Goal: Task Accomplishment & Management: Use online tool/utility

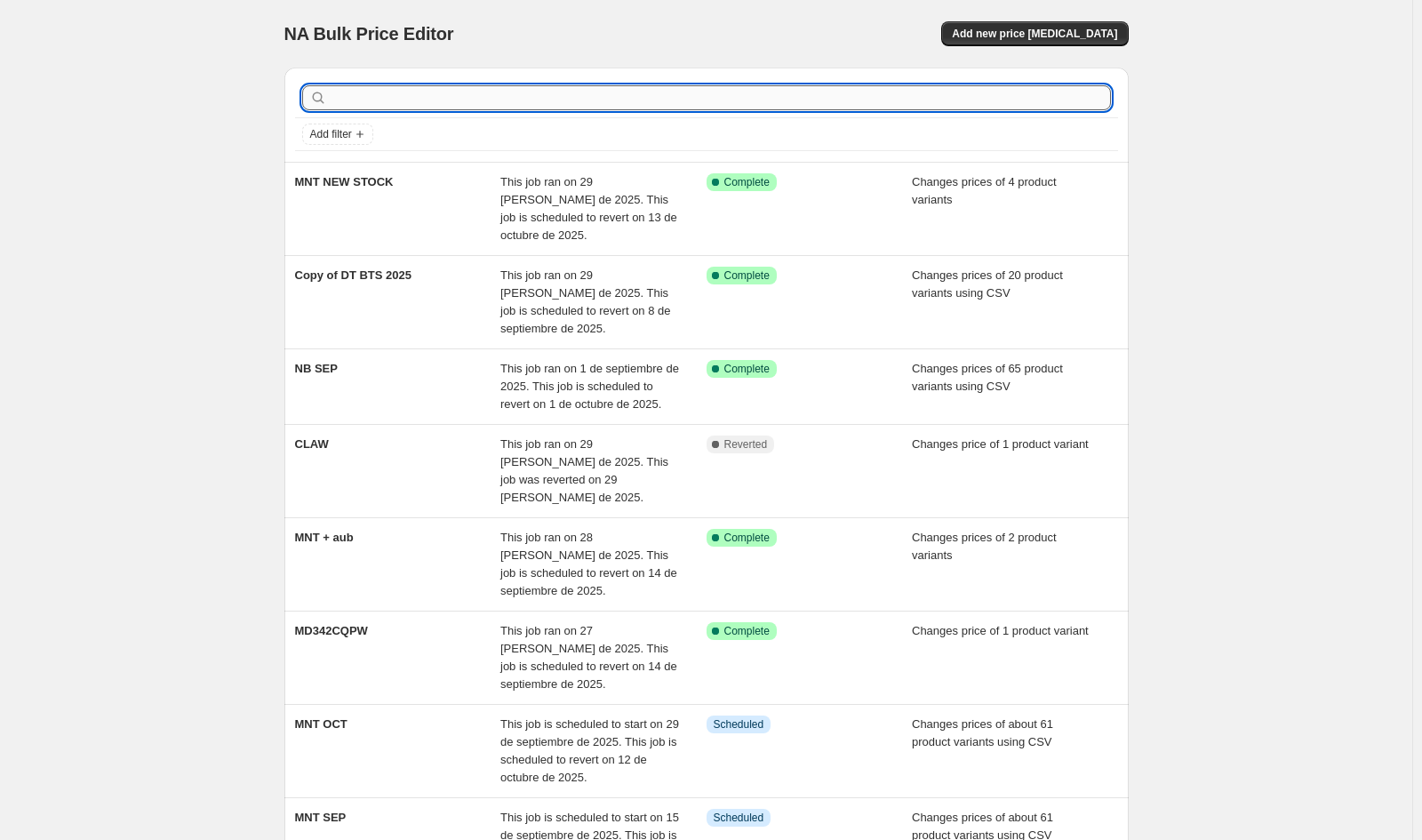
click at [423, 102] on input "text" at bounding box center [721, 98] width 780 height 25
type input "GG"
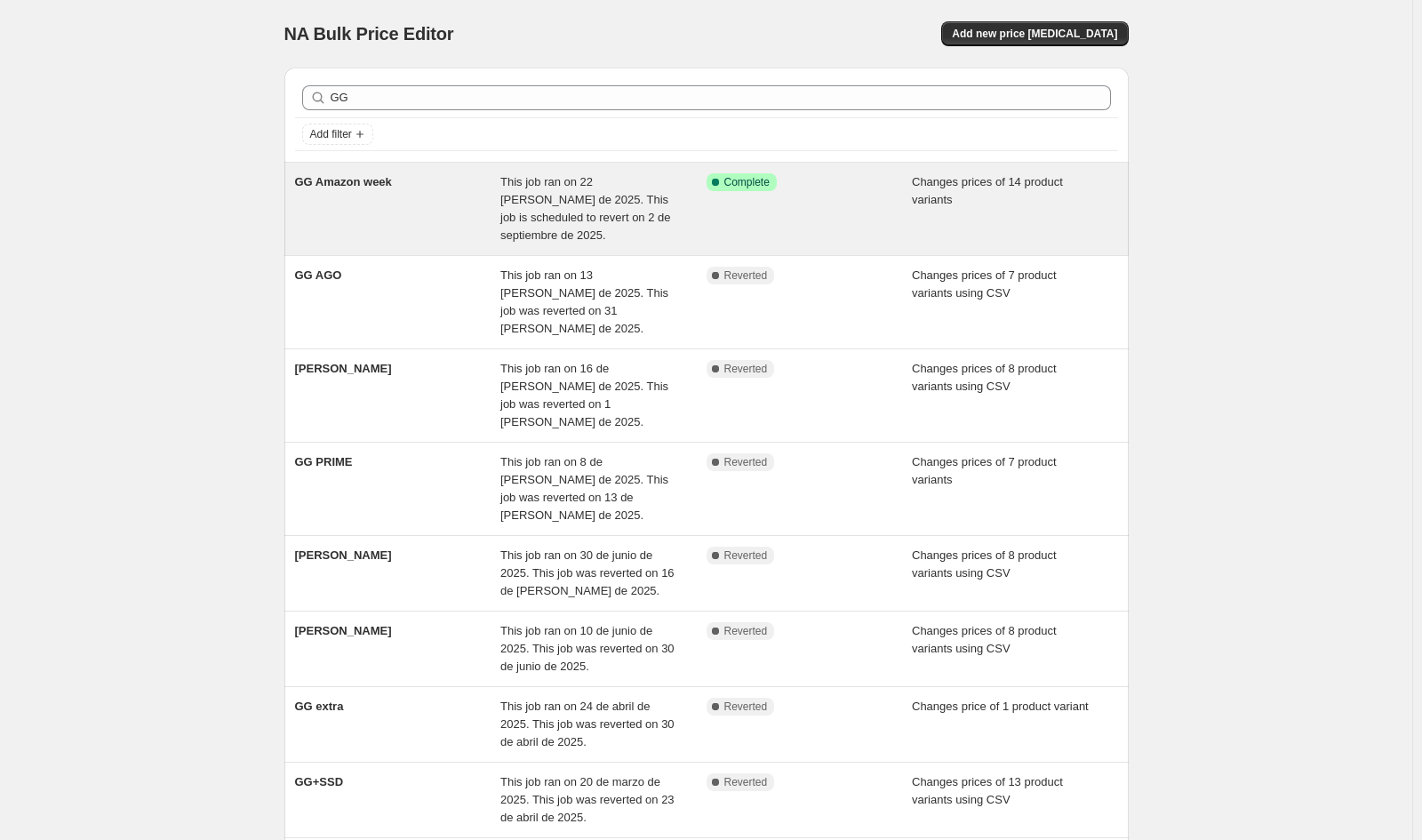
click at [370, 180] on span "GG Amazon week" at bounding box center [343, 181] width 97 height 14
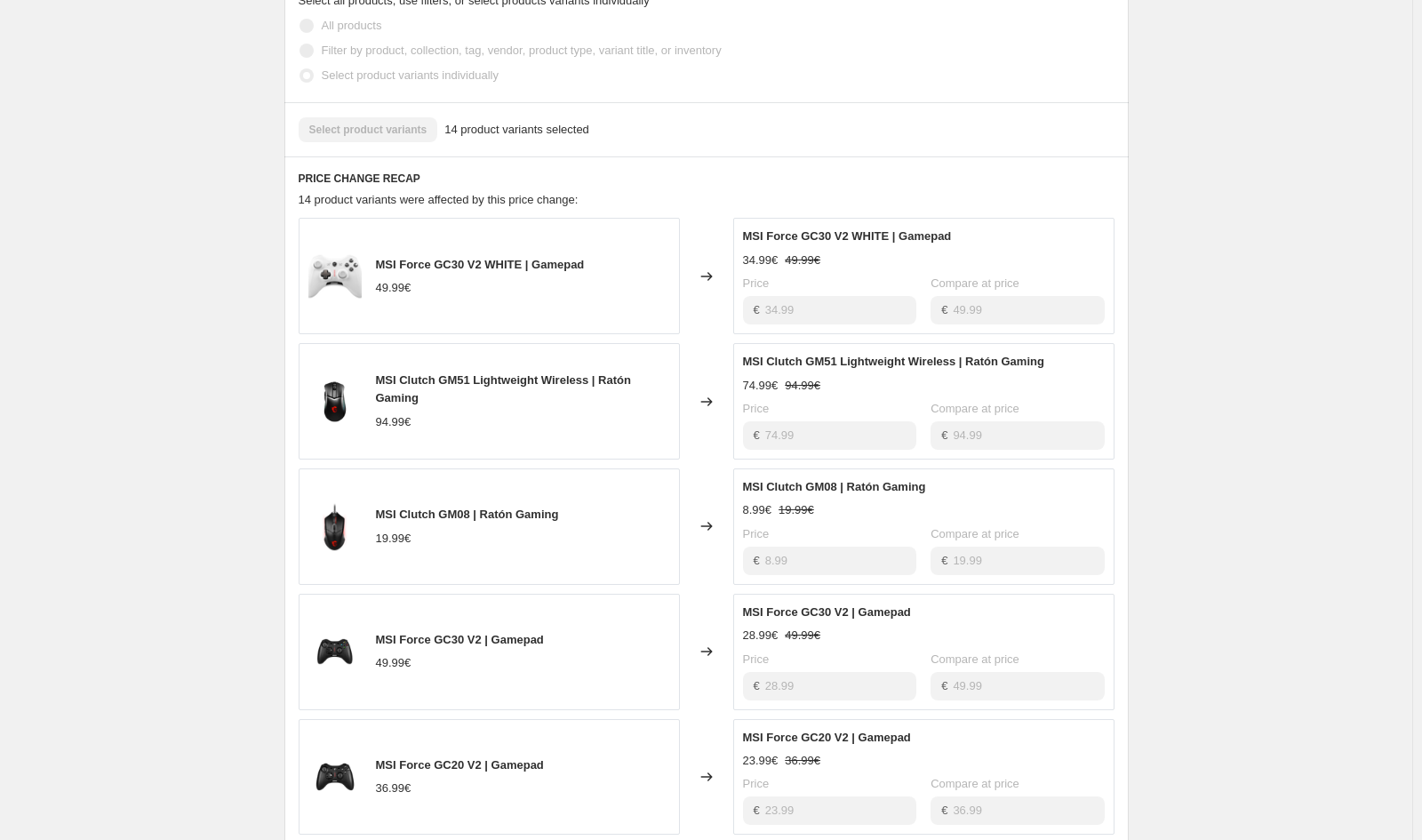
scroll to position [889, 0]
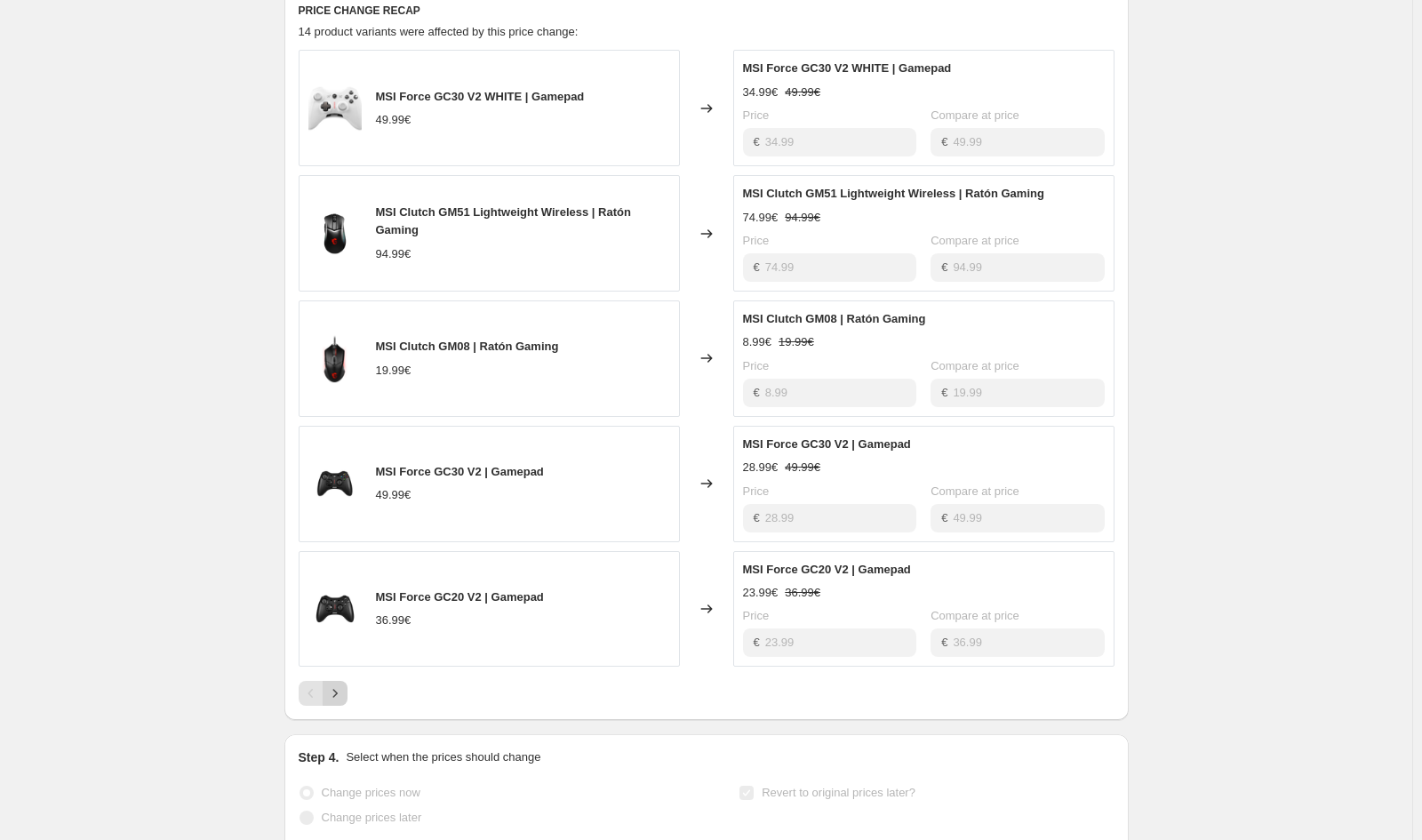
click at [341, 694] on icon "Next" at bounding box center [336, 694] width 18 height 18
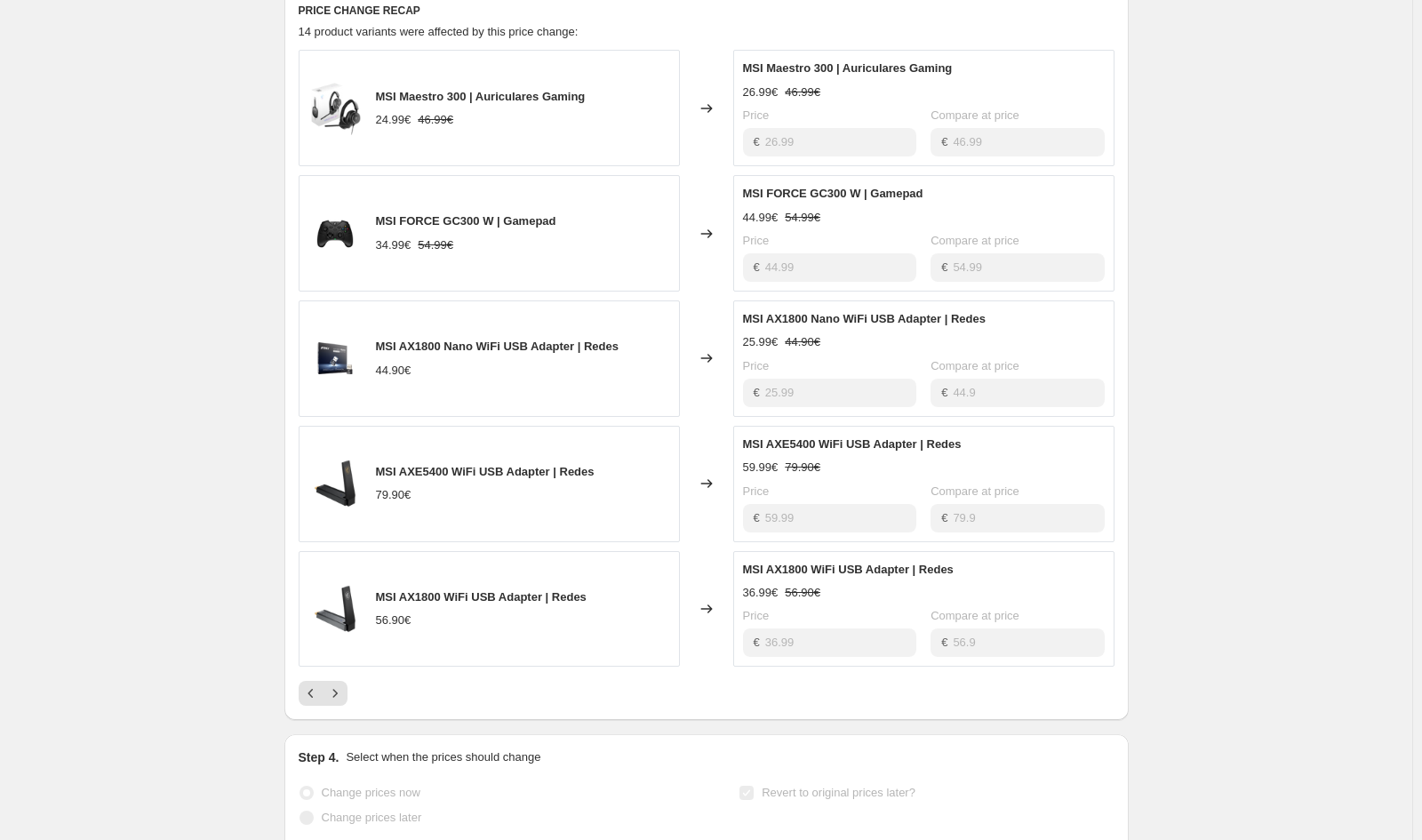
click at [340, 668] on div "MSI Maestro 300 | Auriculares Gaming 24.99€ 46.99€ Changed to MSI Maestro 300 |…" at bounding box center [706, 377] width 816 height 656
click at [347, 690] on button "Next" at bounding box center [336, 694] width 25 height 25
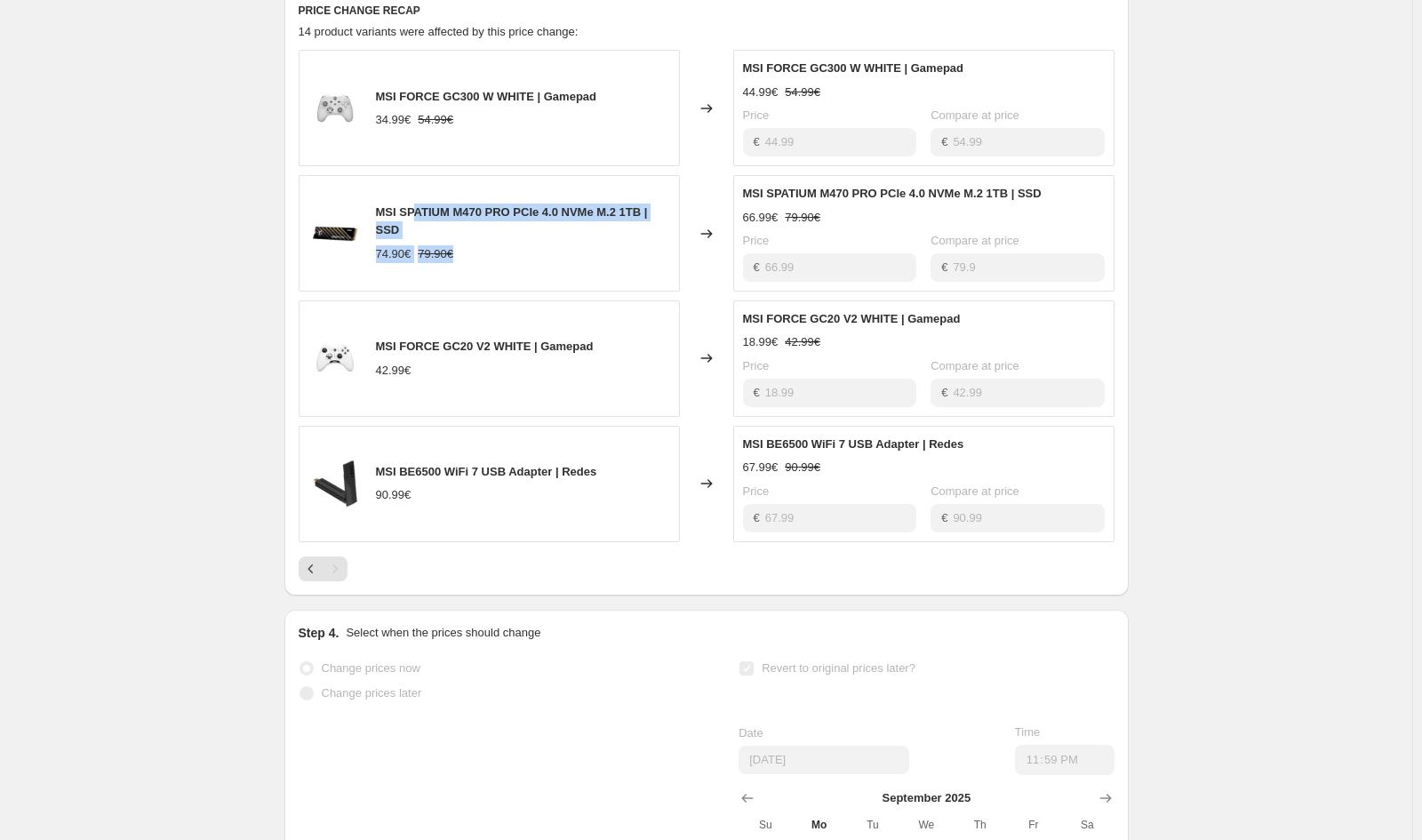
drag, startPoint x: 445, startPoint y: 198, endPoint x: 590, endPoint y: 239, distance: 150.7
click at [590, 239] on div "MSI SPATIUM M470 PRO PCIe 4.0 NVMe M.2 1TB | SSD 74.90€ 79.90€" at bounding box center [489, 233] width 382 height 116
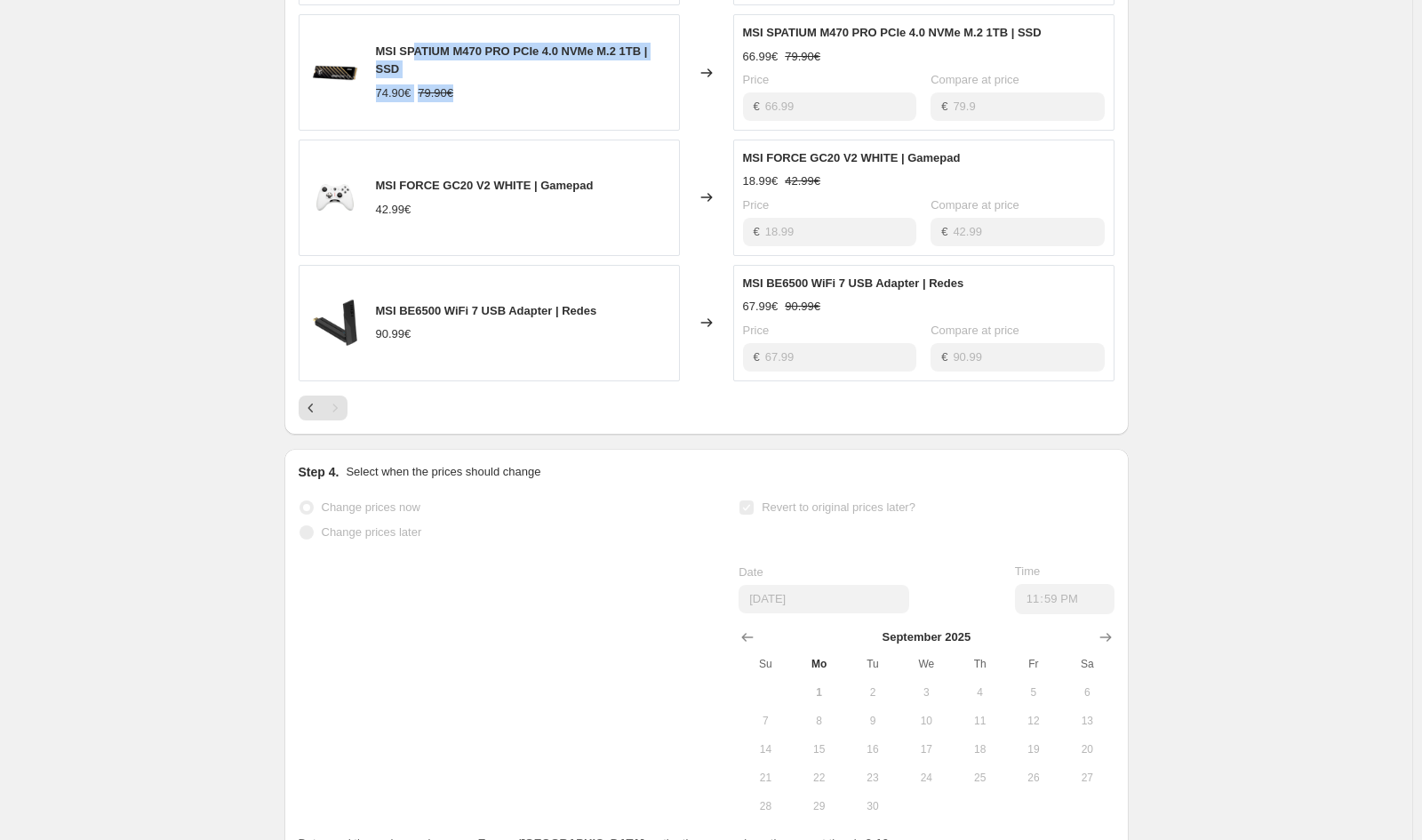
scroll to position [825, 0]
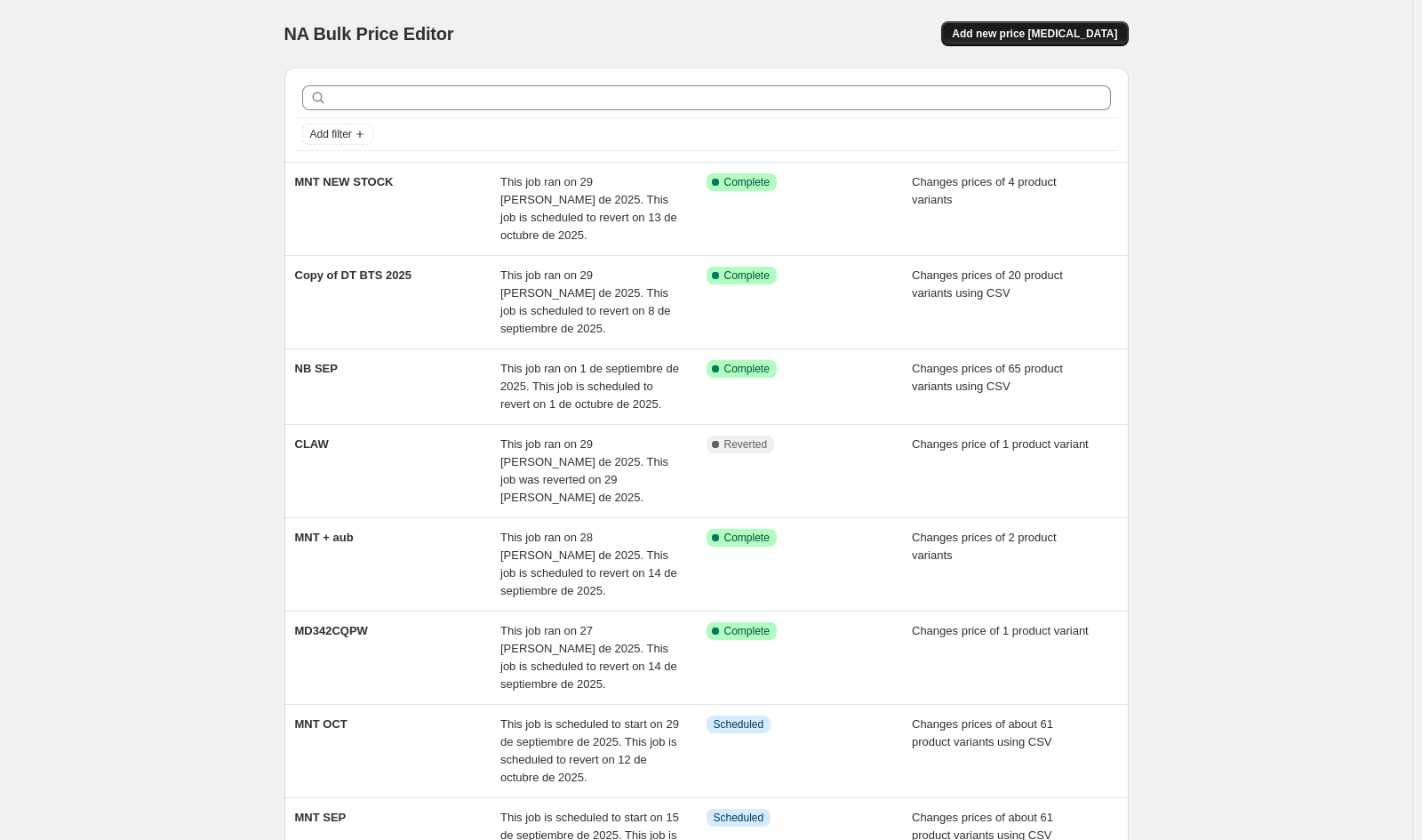
click at [1072, 31] on span "Add new price [MEDICAL_DATA]" at bounding box center [1034, 34] width 165 height 14
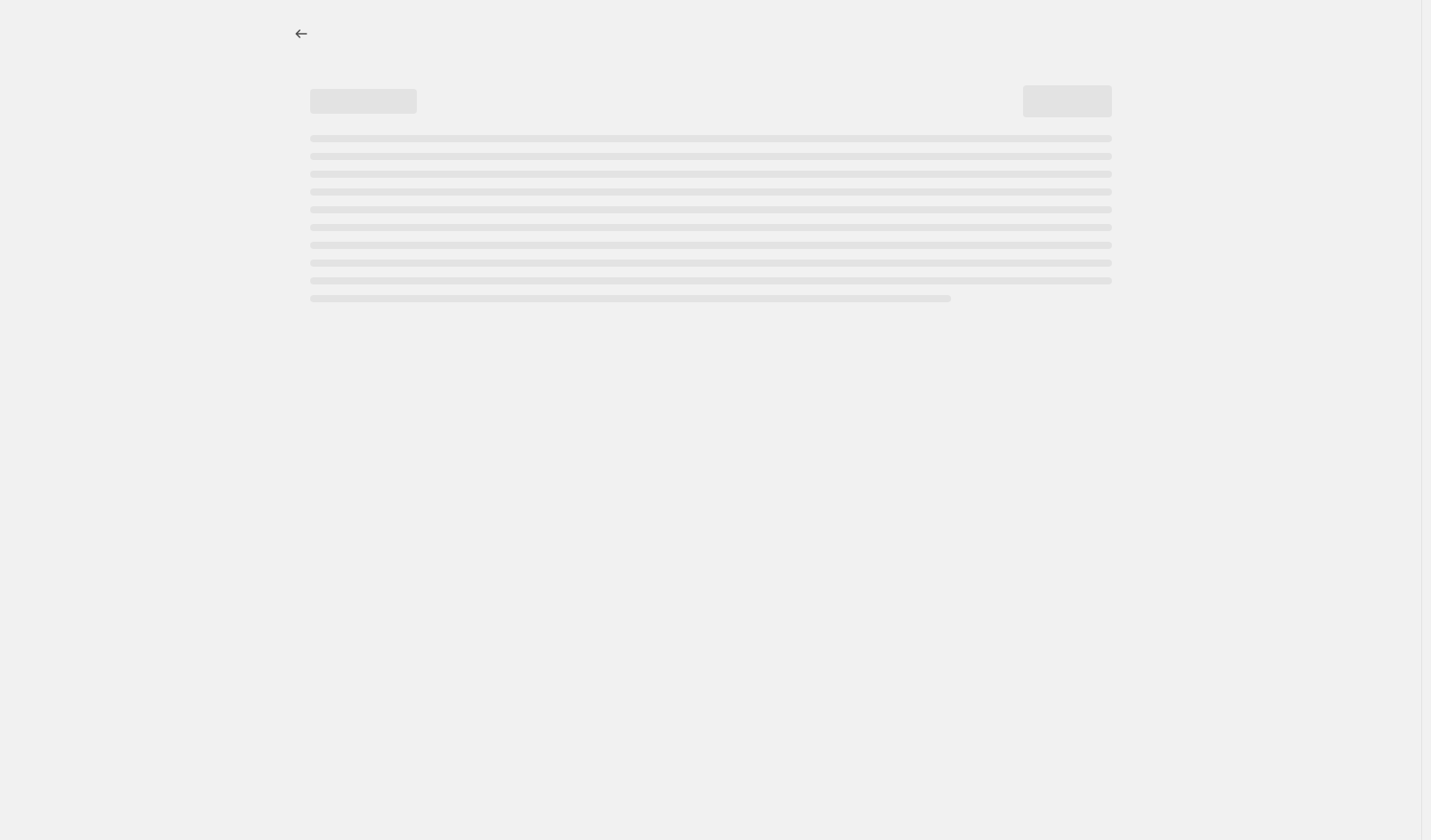
select select "percentage"
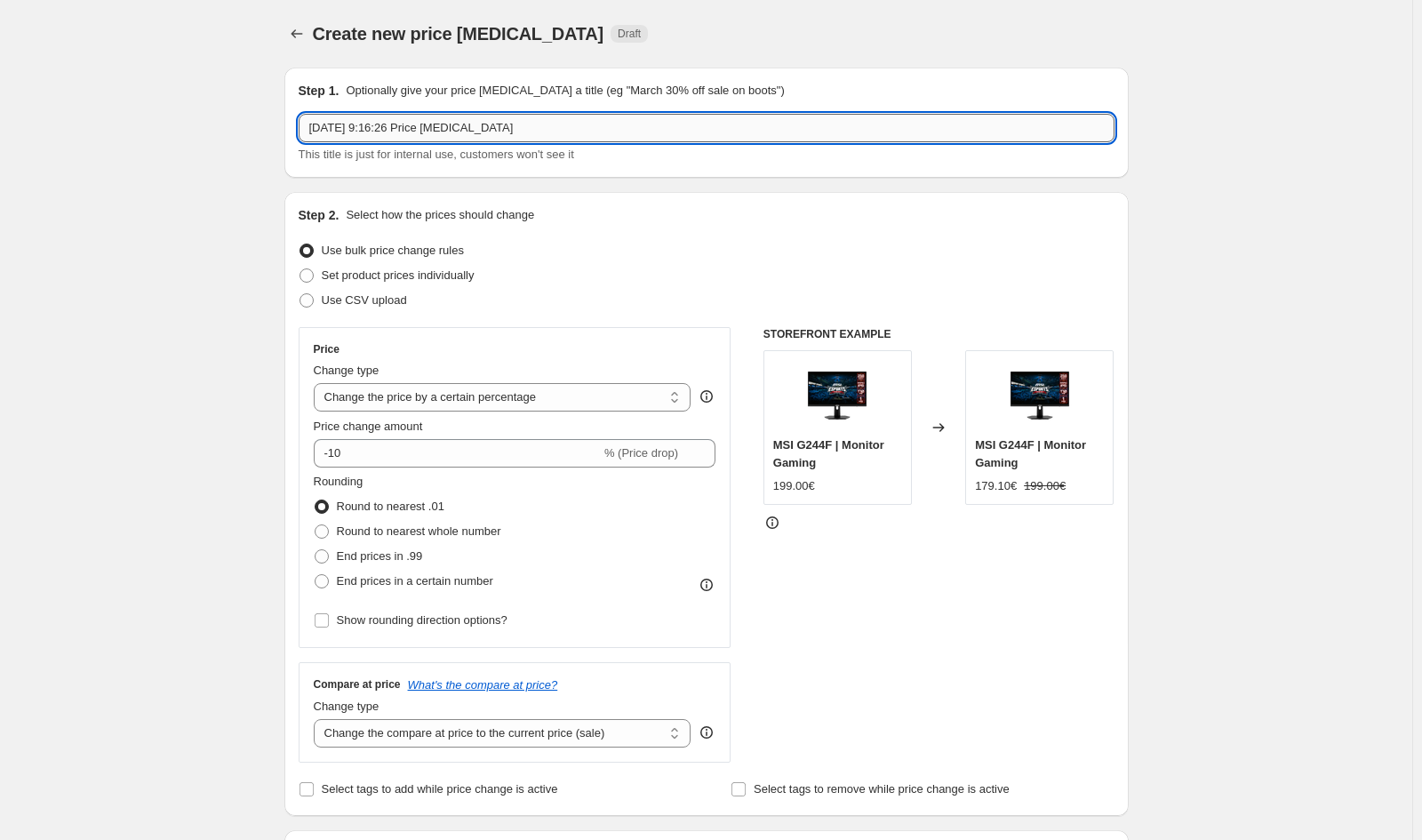
click at [387, 124] on input "[DATE] 9:16:26 Price [MEDICAL_DATA]" at bounding box center [706, 128] width 816 height 29
click at [375, 133] on input "sss" at bounding box center [706, 128] width 816 height 29
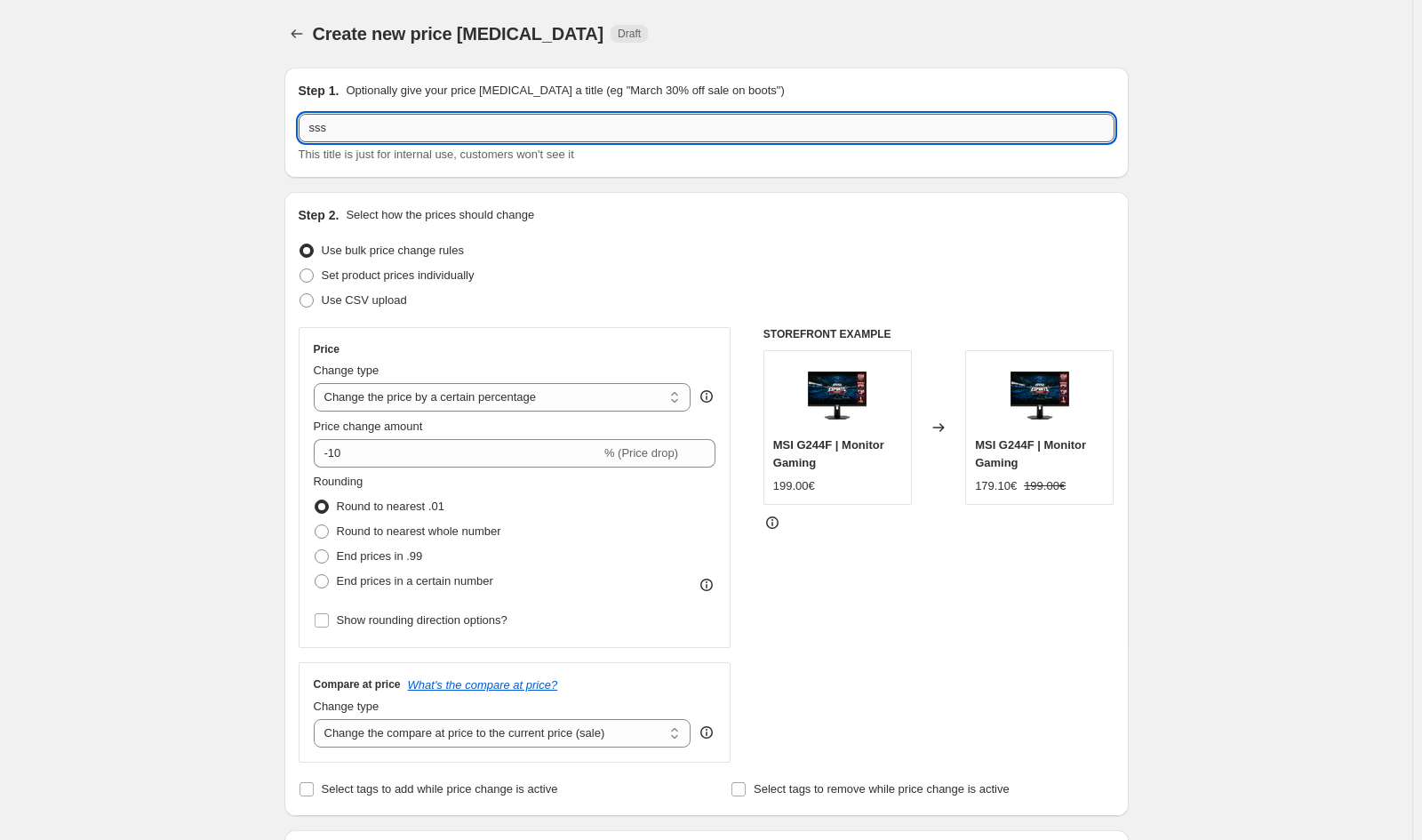
click at [375, 133] on input "sss" at bounding box center [706, 128] width 816 height 29
type input "SSD"
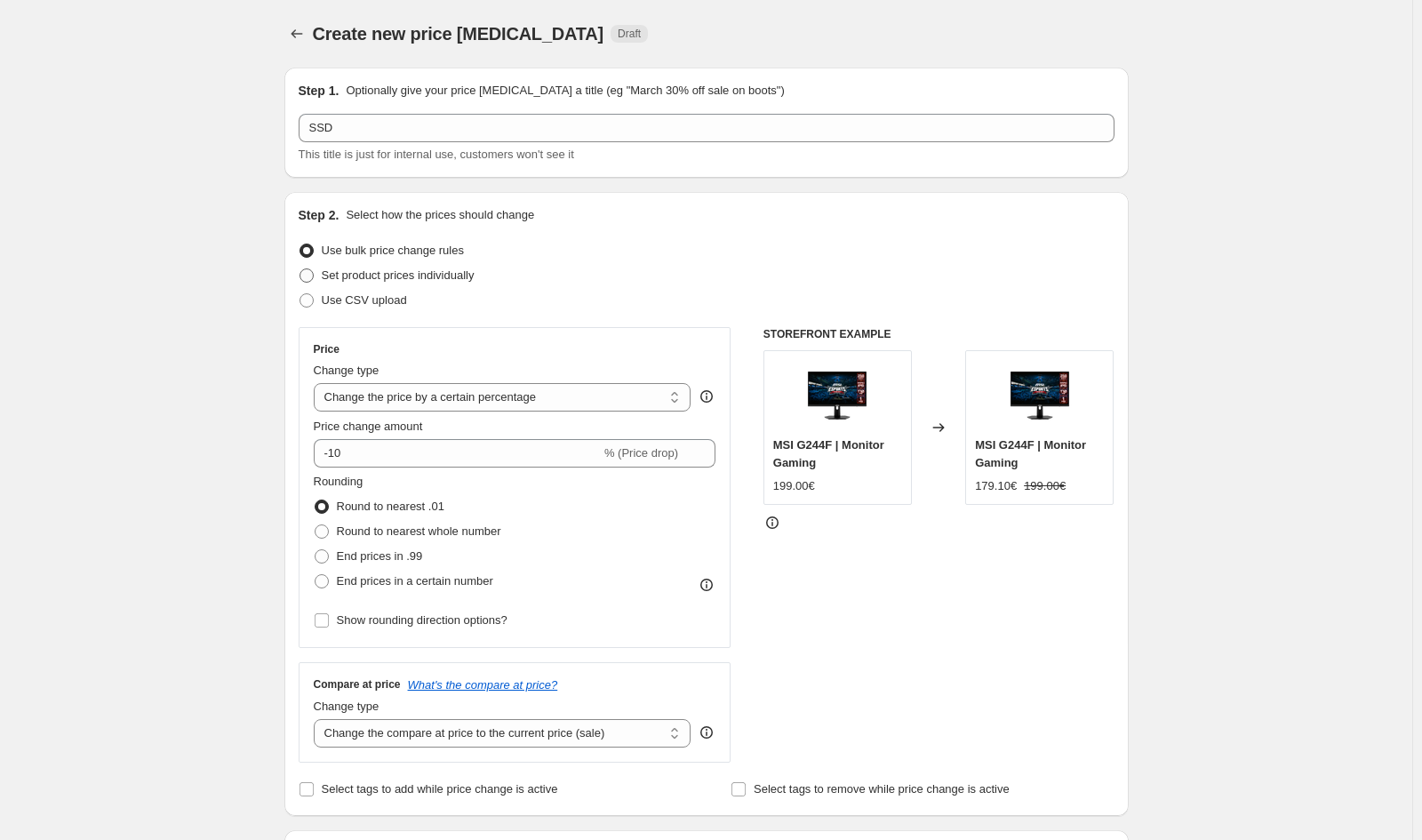
click at [407, 267] on span "Set product prices individually" at bounding box center [398, 276] width 152 height 18
click at [300, 269] on input "Set product prices individually" at bounding box center [300, 269] width 1 height 1
radio input "true"
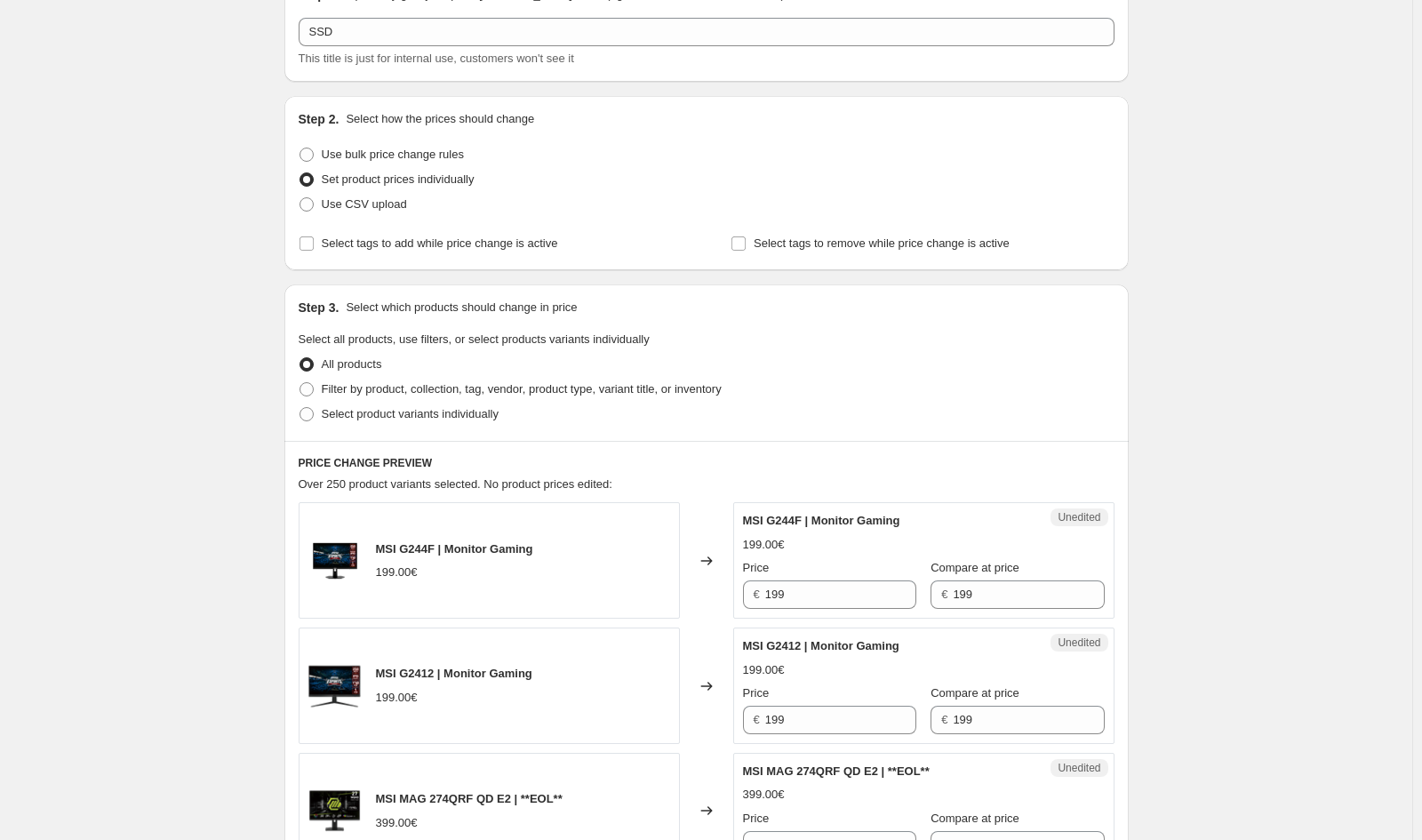
scroll to position [89, 0]
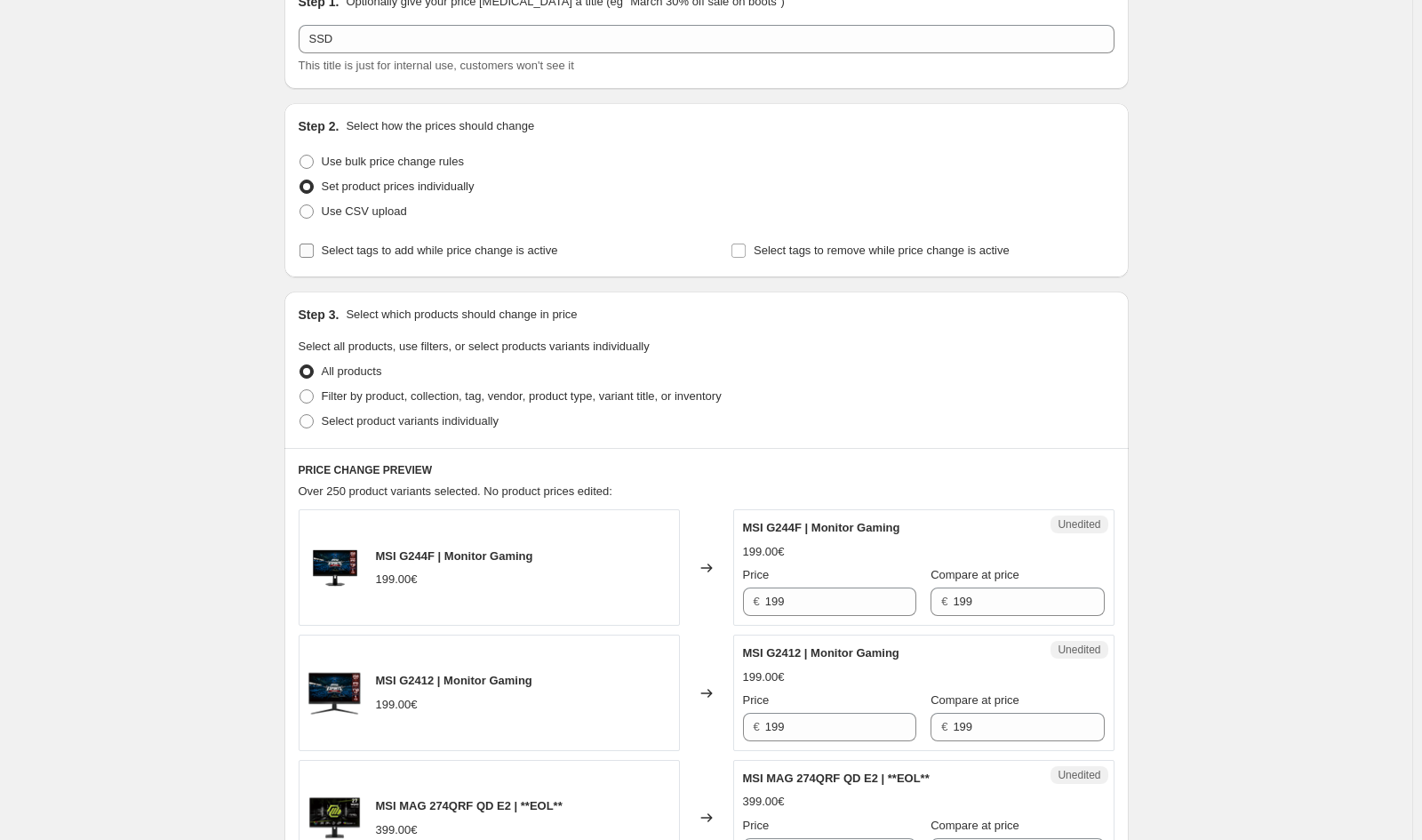
drag, startPoint x: 394, startPoint y: 253, endPoint x: 476, endPoint y: 254, distance: 82.0
click at [395, 253] on span "Select tags to add while price change is active" at bounding box center [440, 250] width 236 height 14
click at [314, 253] on input "Select tags to add while price change is active" at bounding box center [307, 251] width 14 height 14
checkbox input "true"
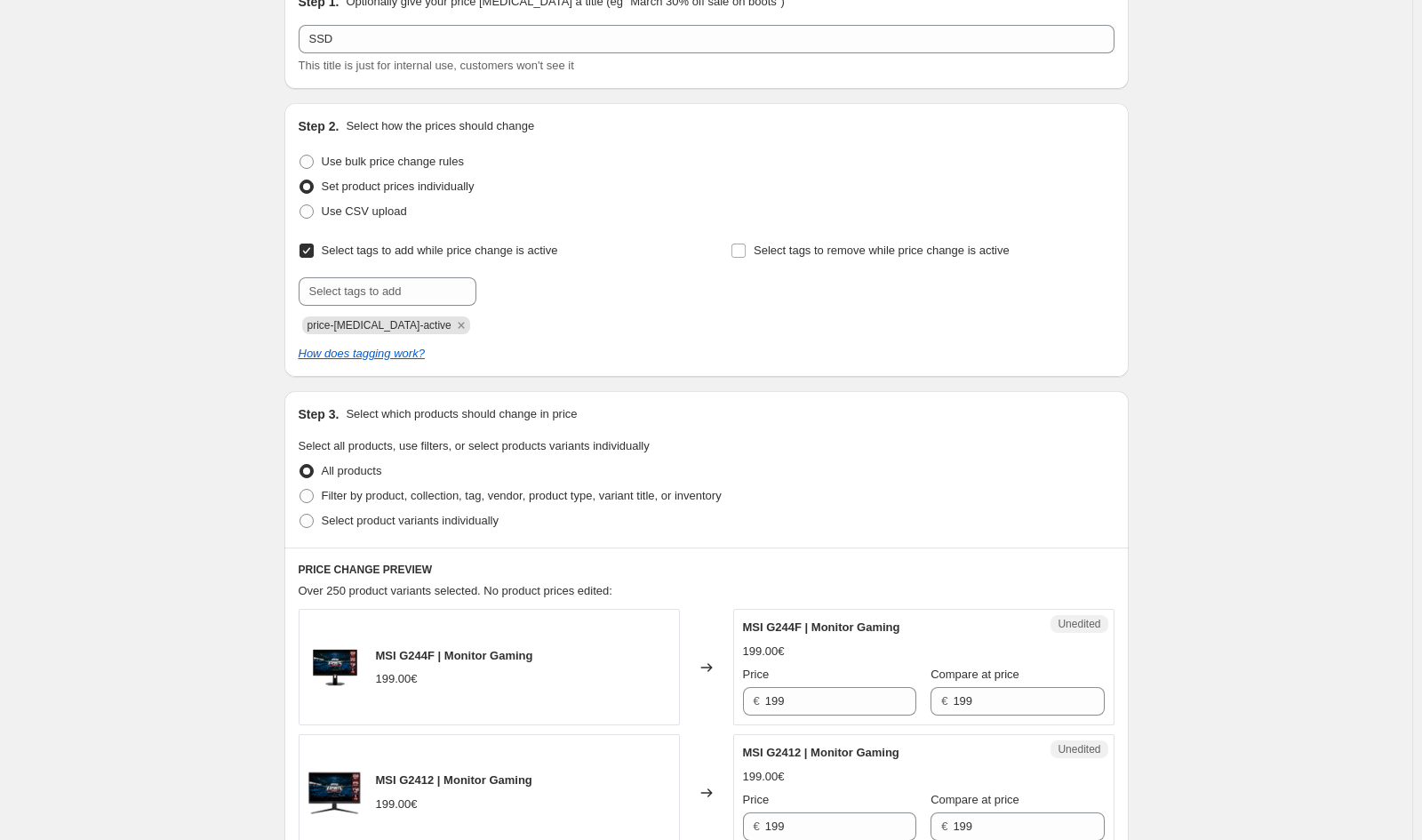
click at [453, 328] on icon "Remove price-change-job-active" at bounding box center [461, 326] width 16 height 16
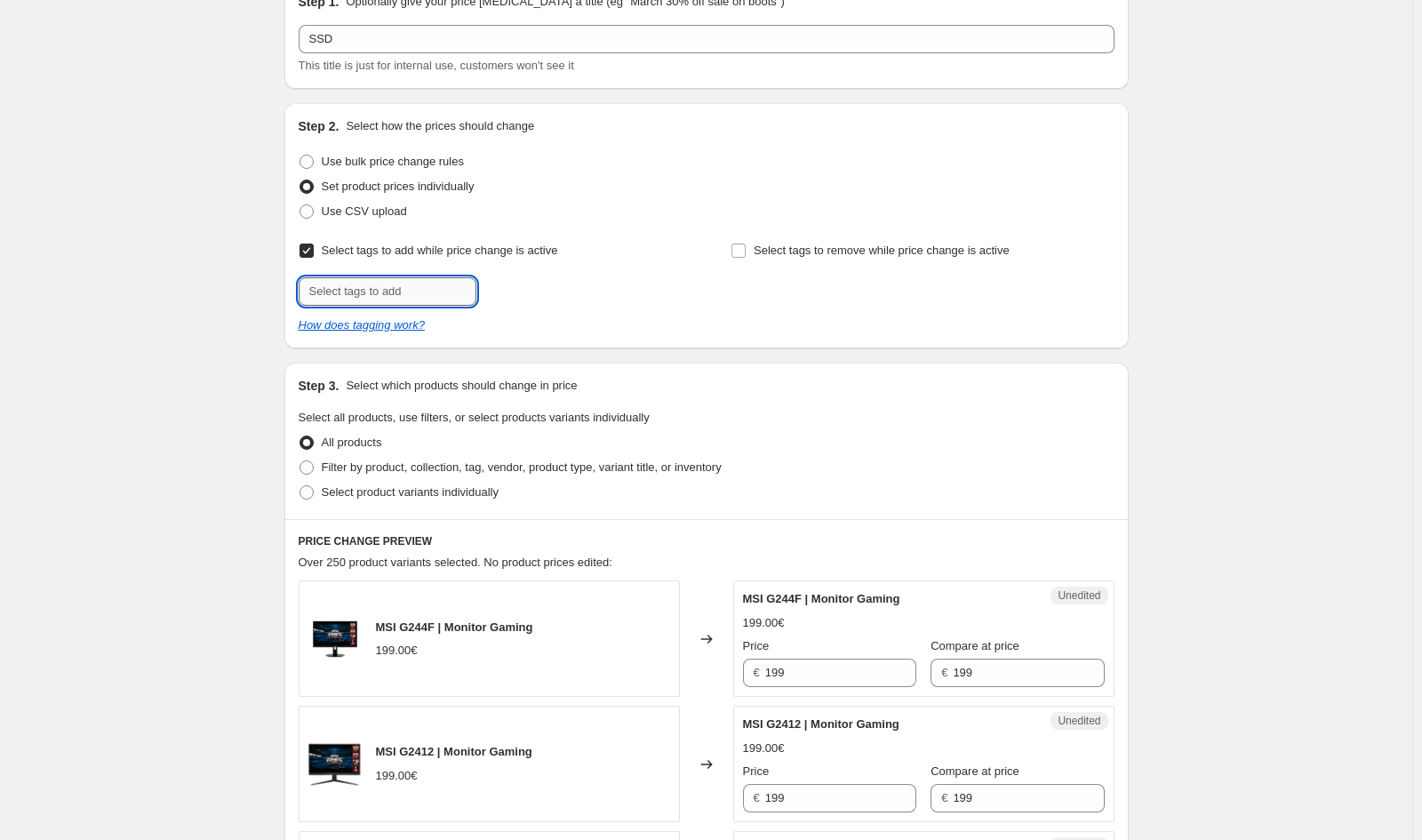
click at [434, 296] on input "text" at bounding box center [387, 291] width 178 height 29
type input "offer"
click at [512, 291] on b "Add" at bounding box center [502, 290] width 21 height 13
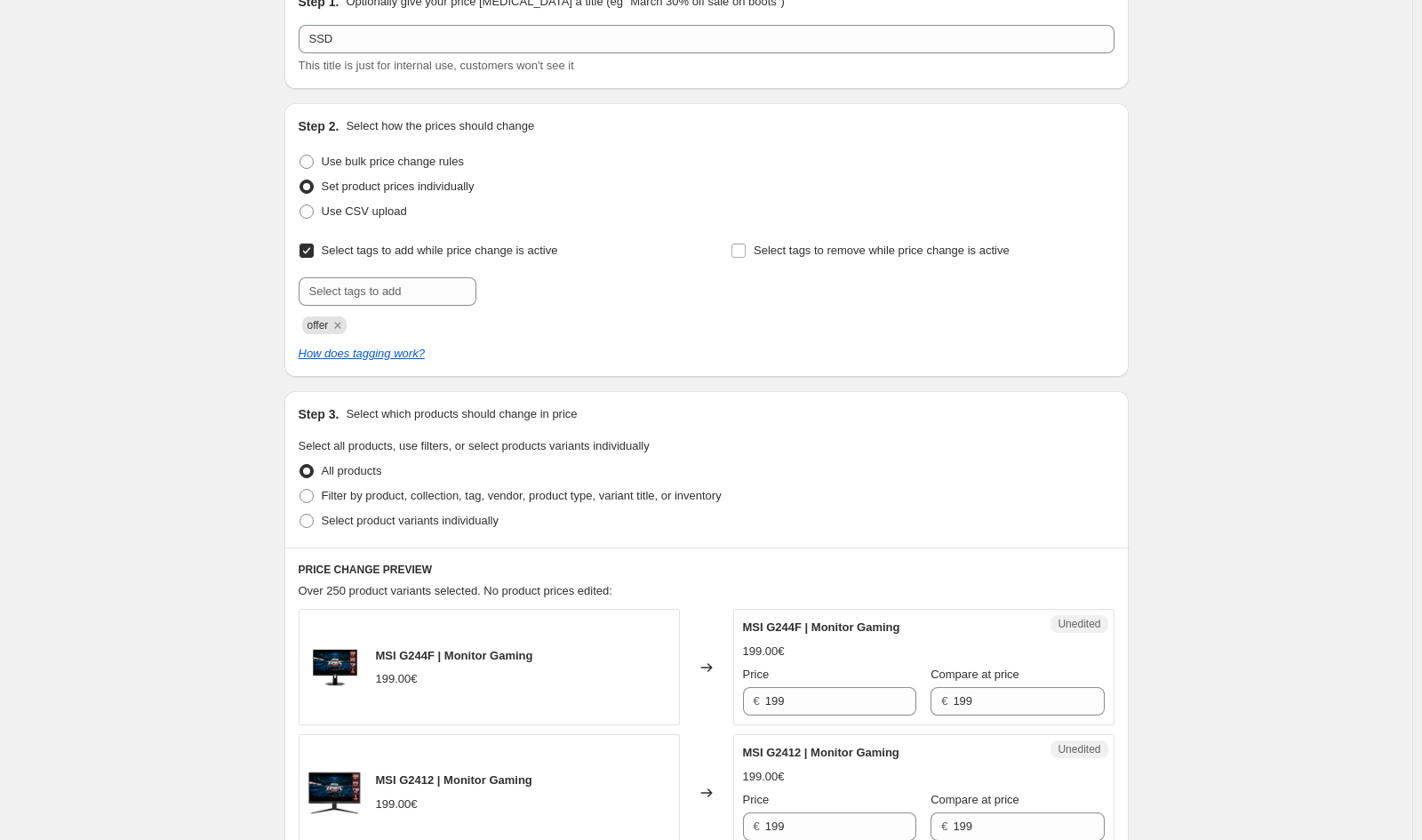
click at [444, 522] on span "Select product variants individually" at bounding box center [411, 520] width 177 height 14
click at [300, 514] on input "Select product variants individually" at bounding box center [300, 513] width 1 height 1
radio input "true"
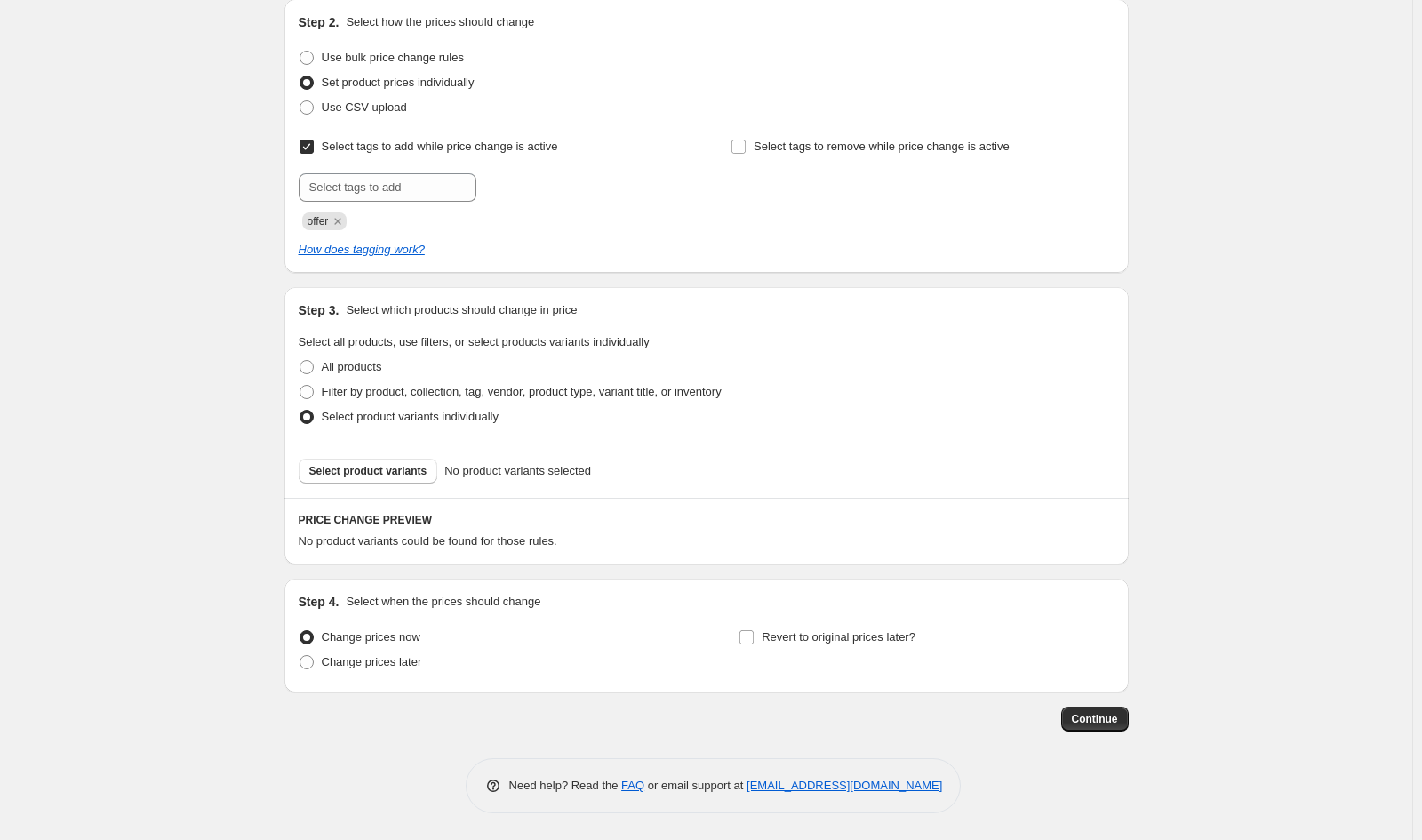
scroll to position [192, 0]
click at [377, 466] on span "Select product variants" at bounding box center [368, 472] width 118 height 14
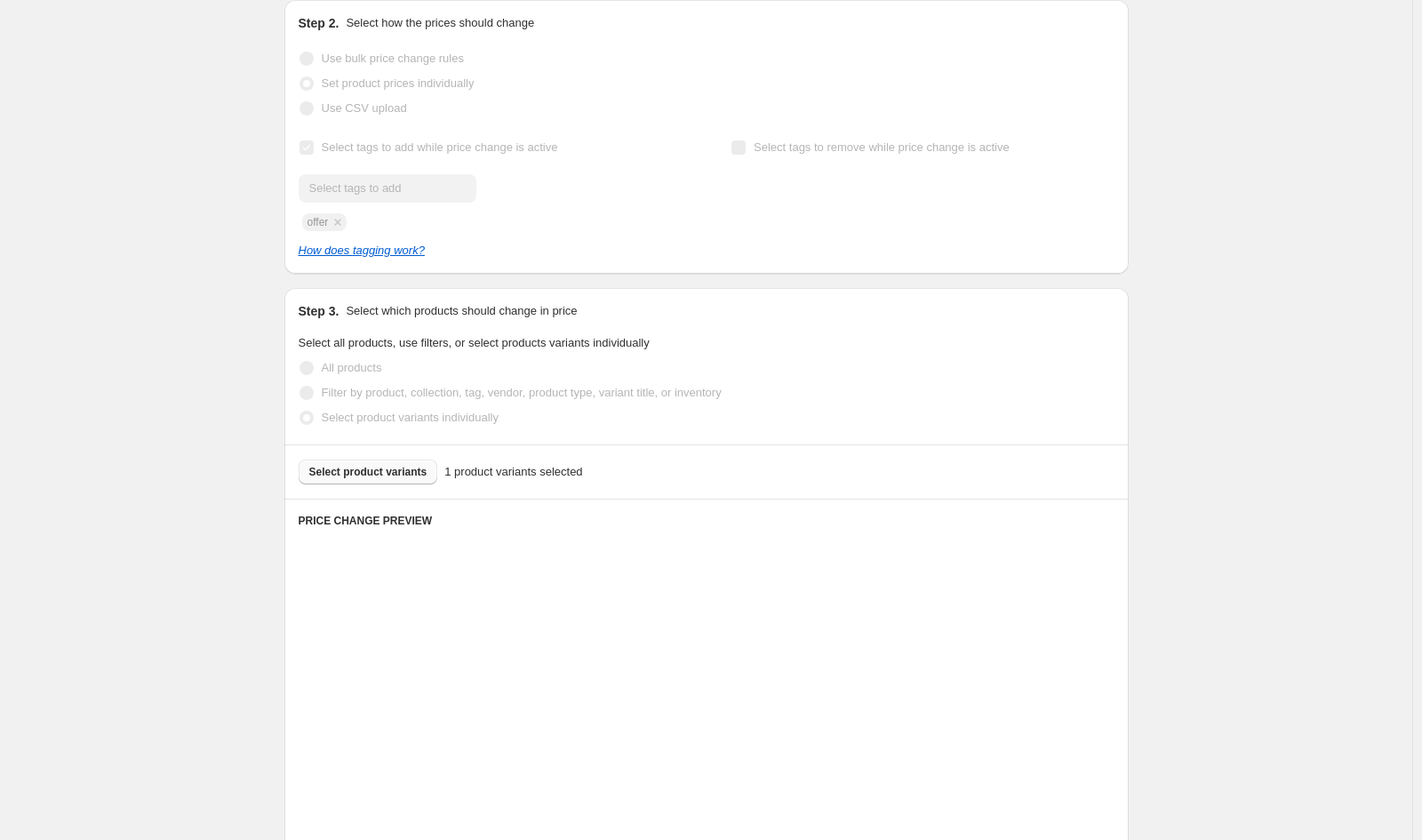
scroll to position [370, 0]
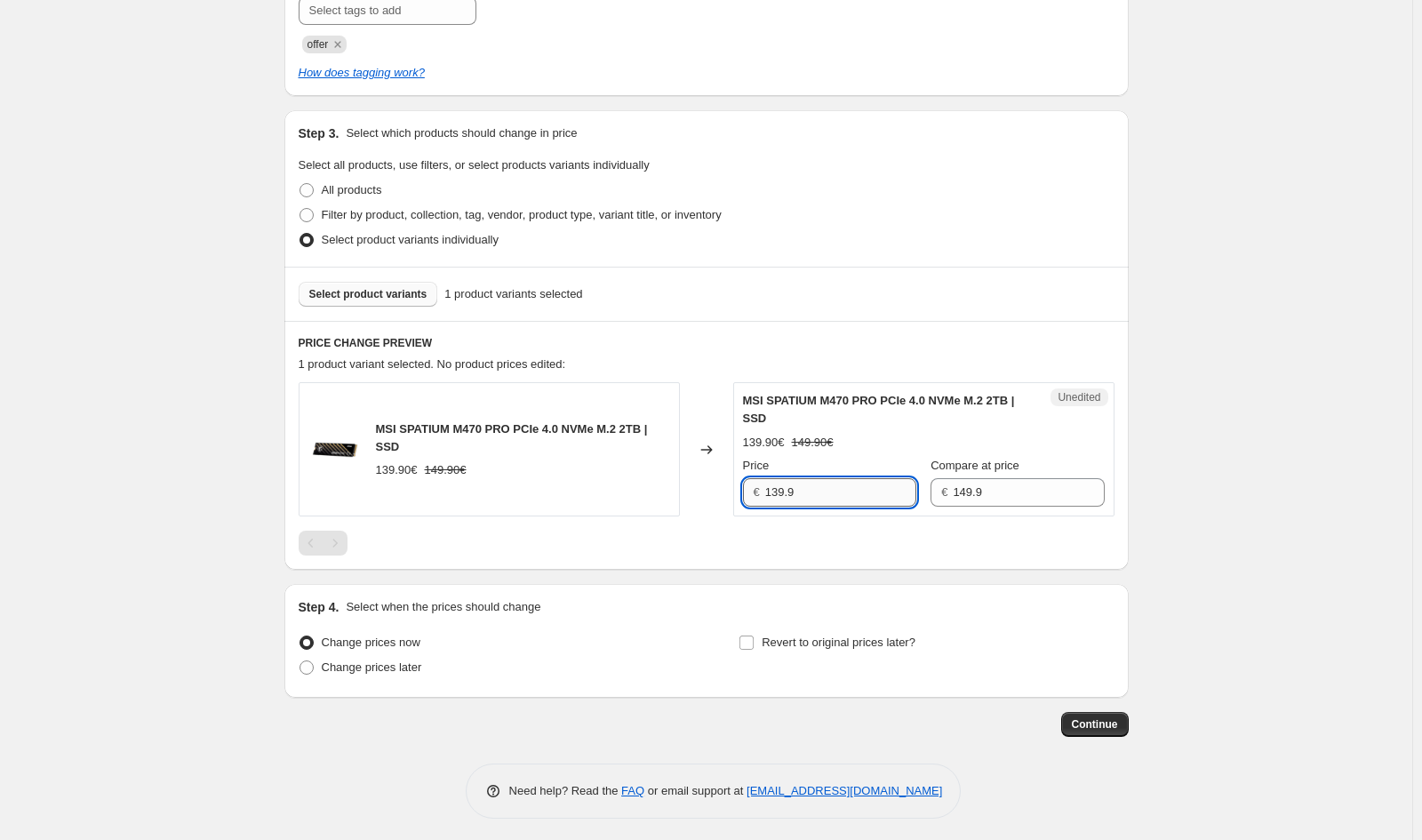
click at [833, 496] on input "139.9" at bounding box center [840, 493] width 151 height 29
type input "121.9"
click at [241, 309] on div "Create new price [MEDICAL_DATA]. This page is ready Create new price [MEDICAL_D…" at bounding box center [706, 237] width 1413 height 1215
click at [958, 475] on div "Compare at price € 149.9" at bounding box center [1018, 481] width 173 height 50
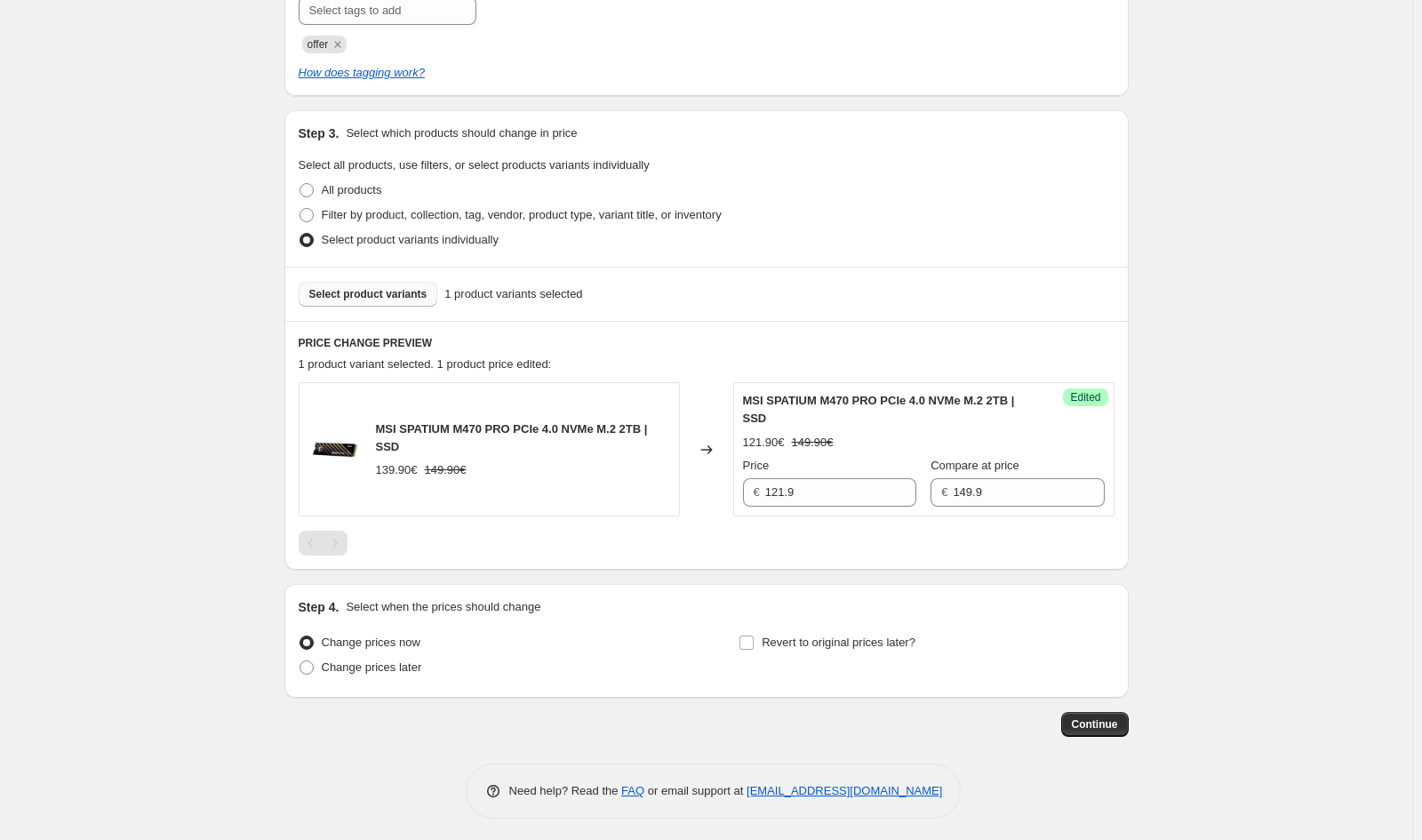
click at [958, 475] on div "Compare at price € 149.9" at bounding box center [1018, 481] width 173 height 50
click at [974, 492] on input "149.9" at bounding box center [1028, 493] width 151 height 29
click at [375, 294] on span "Select product variants" at bounding box center [368, 294] width 118 height 14
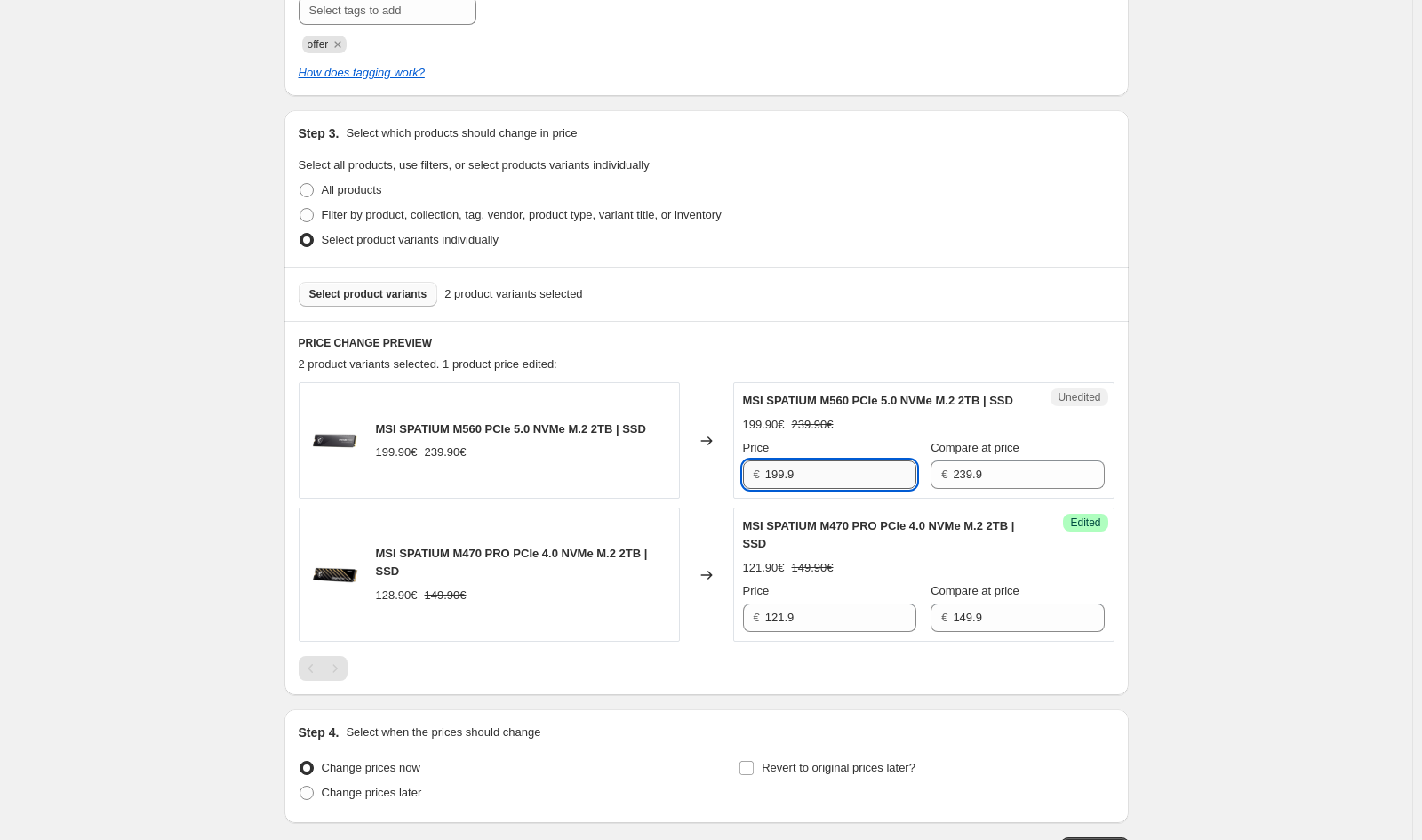
click at [801, 489] on input "199.9" at bounding box center [840, 475] width 151 height 29
type input "179.9"
click at [1253, 409] on div "Create new price [MEDICAL_DATA]. This page is ready Create new price [MEDICAL_D…" at bounding box center [706, 300] width 1413 height 1341
click at [1295, 355] on div "Create new price [MEDICAL_DATA]. This page is ready Create new price [MEDICAL_D…" at bounding box center [706, 300] width 1413 height 1341
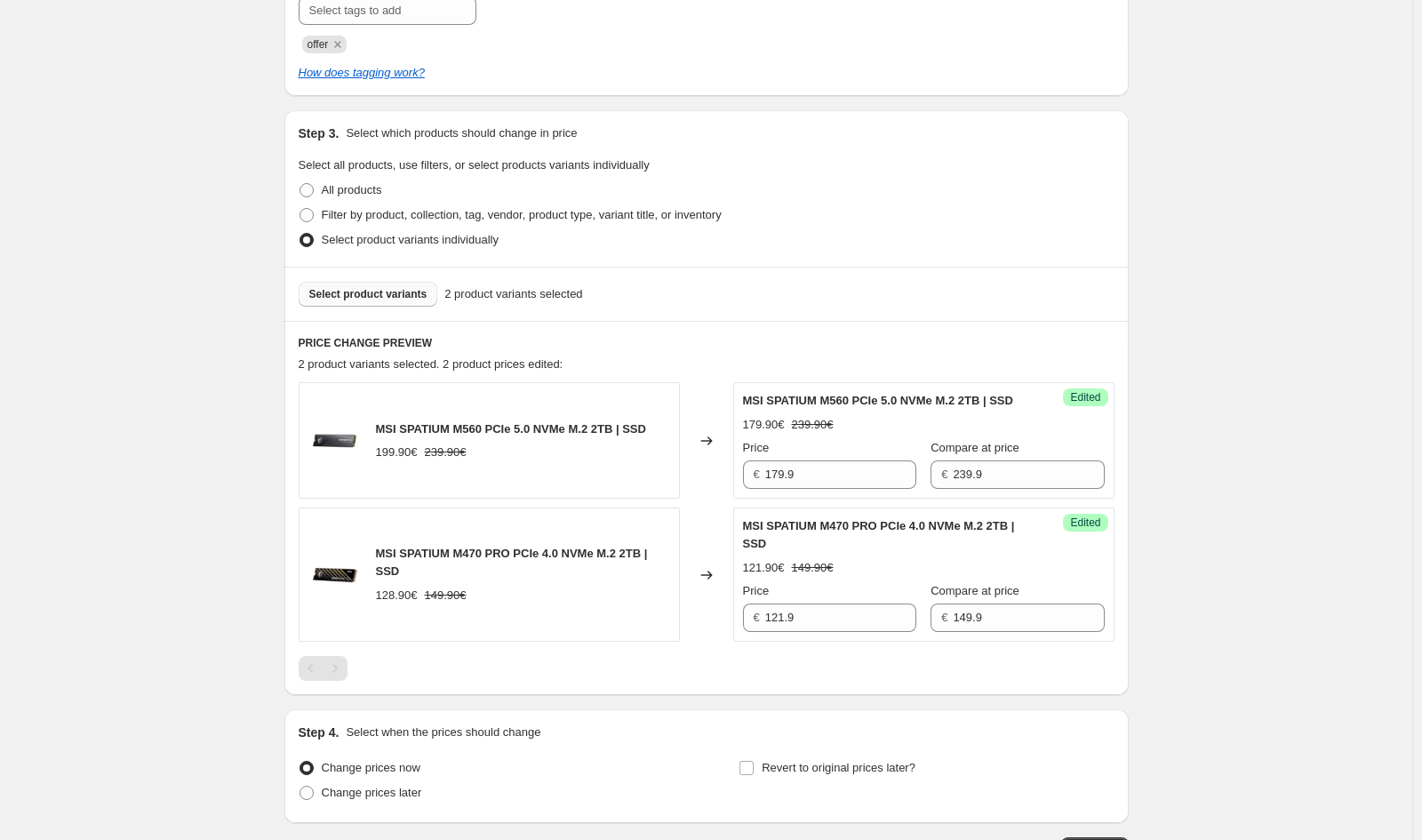
click at [364, 310] on div "Select product variants 2 product variants selected" at bounding box center [706, 294] width 845 height 54
click at [364, 298] on span "Select product variants" at bounding box center [368, 294] width 118 height 14
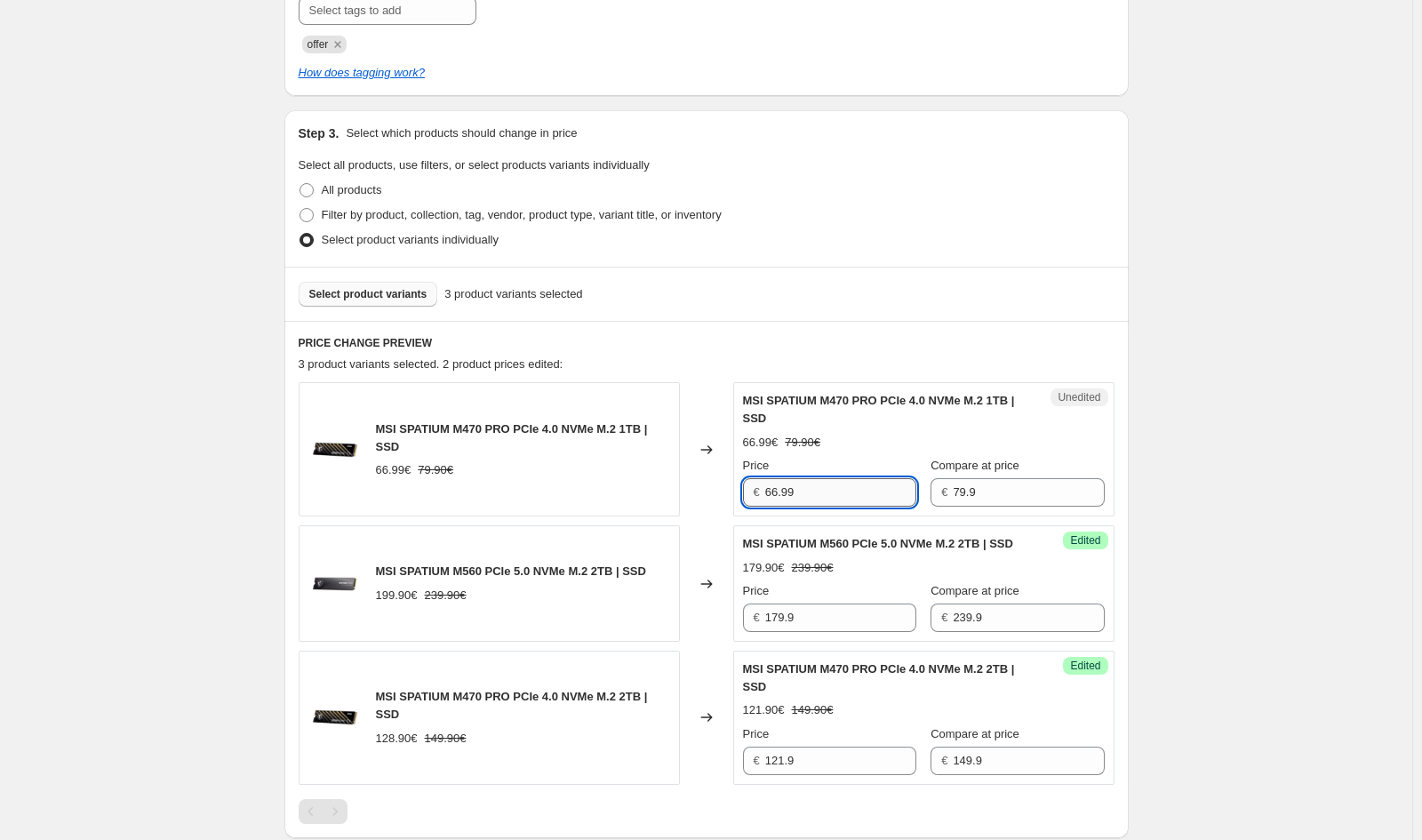
click at [808, 493] on input "66.99" at bounding box center [840, 493] width 151 height 29
click at [806, 490] on input "66.99" at bounding box center [840, 493] width 151 height 29
click at [805, 493] on input "66.99" at bounding box center [840, 493] width 151 height 29
click at [805, 494] on input "66.99" at bounding box center [840, 493] width 151 height 29
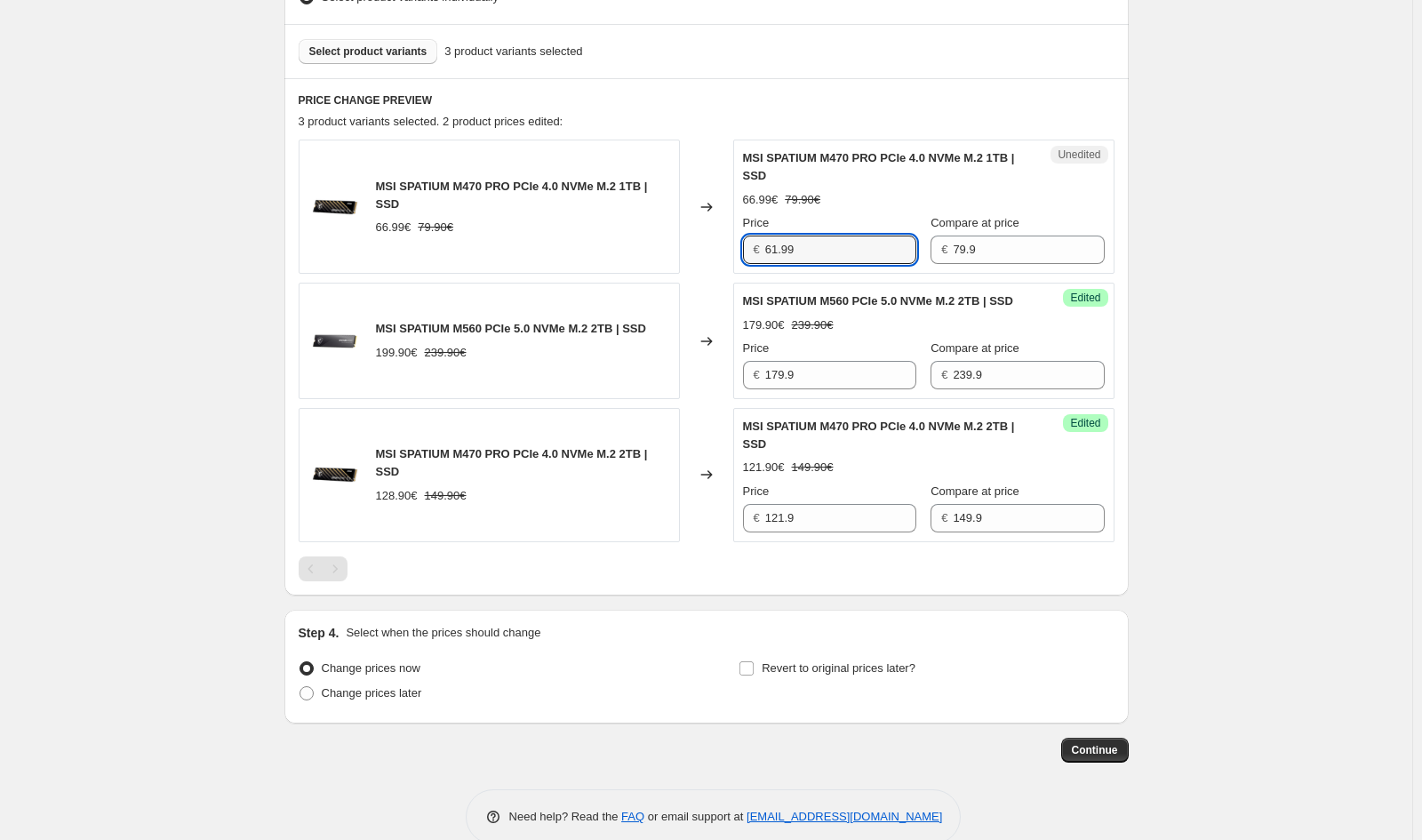
scroll to position [658, 0]
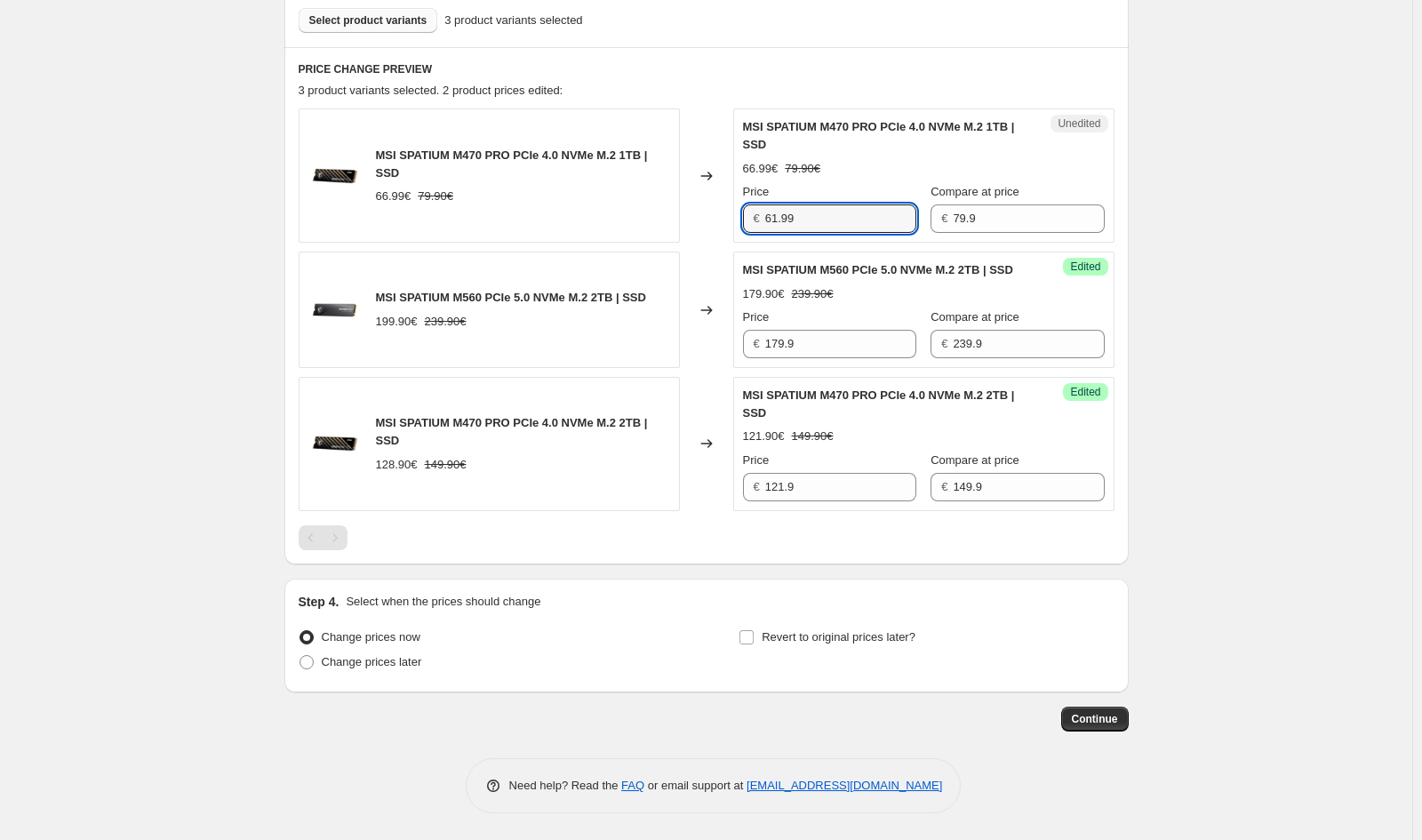
type input "61.99"
click at [207, 259] on div "Create new price [MEDICAL_DATA]. This page is ready Create new price [MEDICAL_D…" at bounding box center [706, 98] width 1413 height 1483
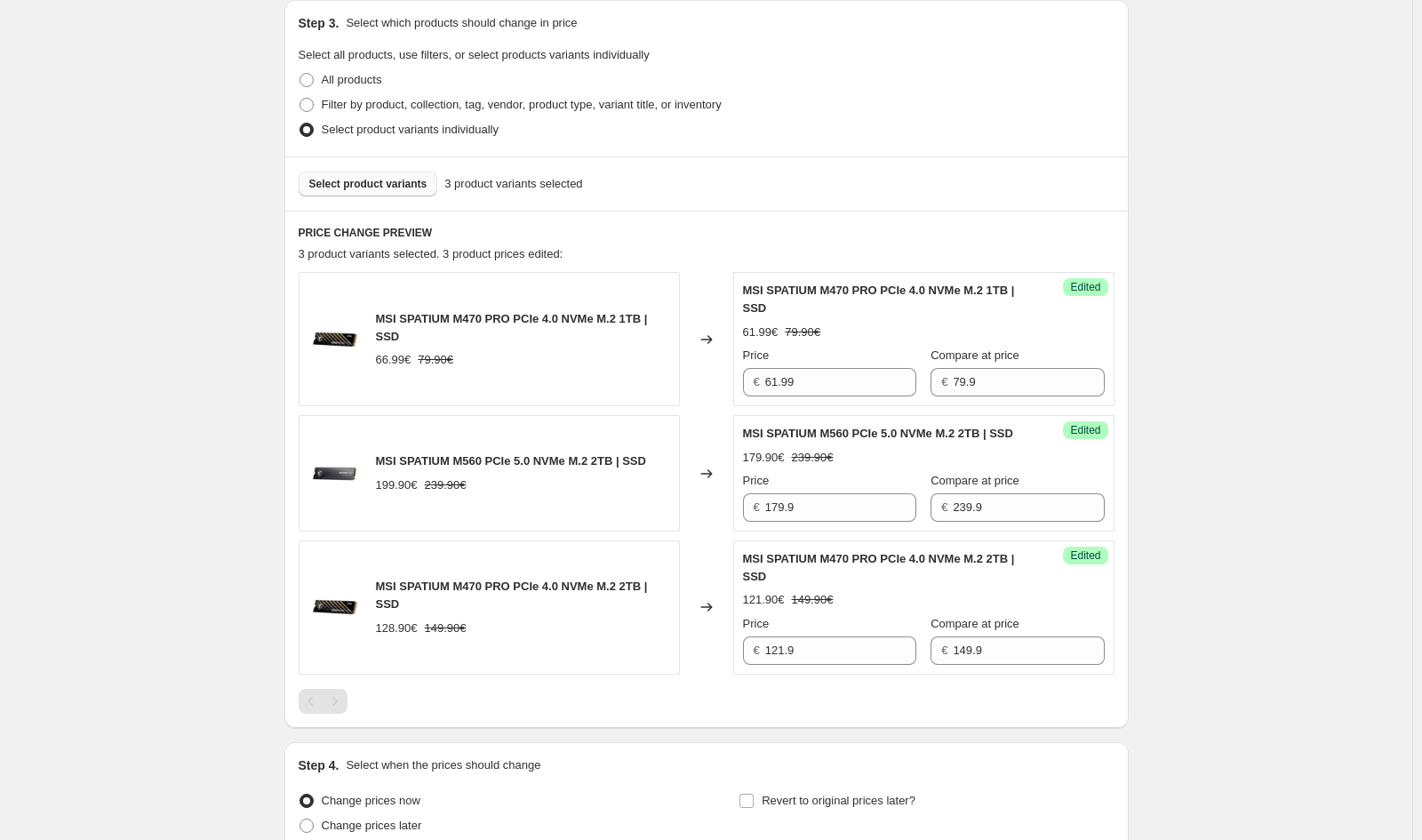
click at [373, 181] on span "Select product variants" at bounding box center [368, 184] width 118 height 14
click at [398, 184] on span "Select product variants" at bounding box center [368, 184] width 118 height 14
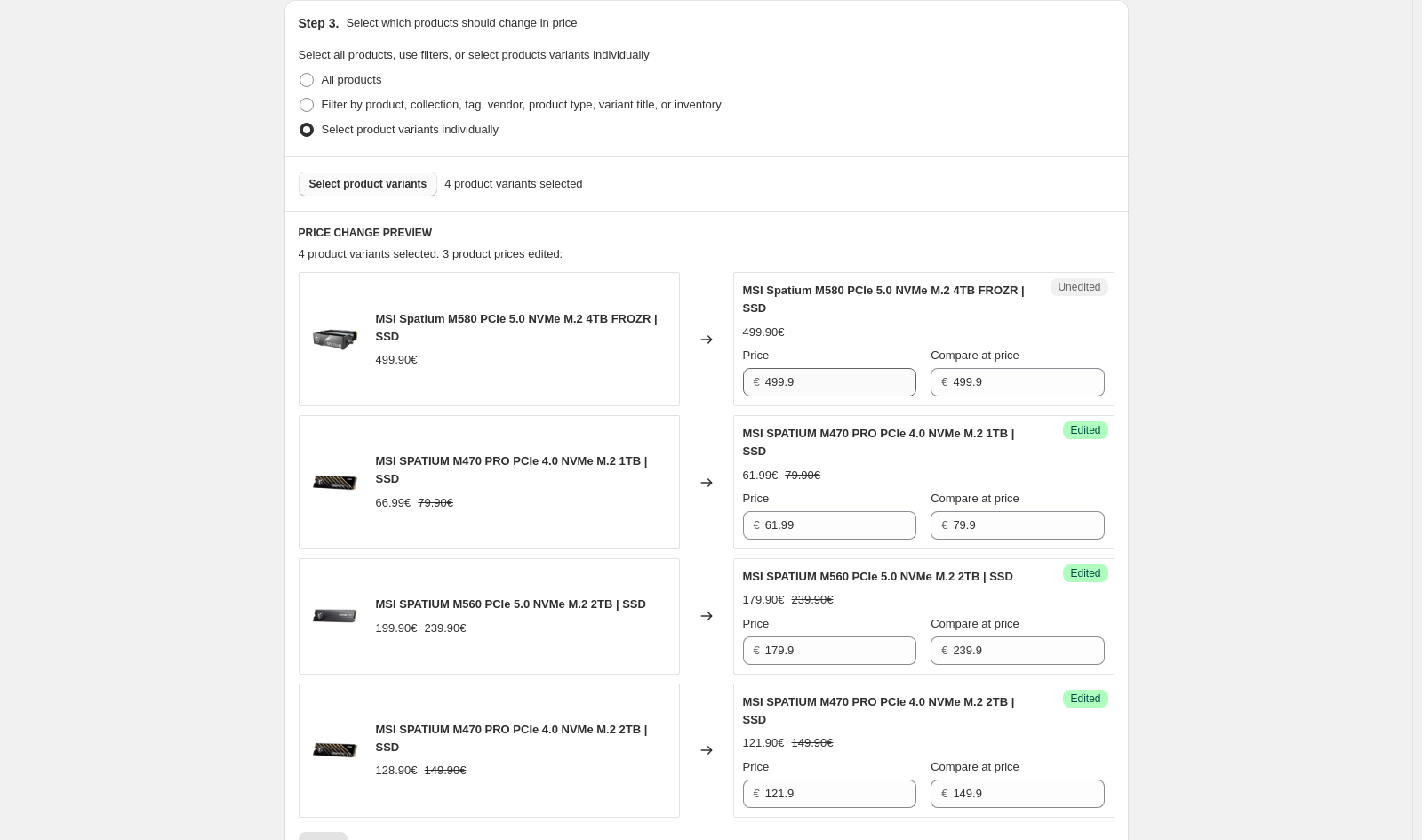
click at [837, 396] on div "Unedited MSI Spatium M580 PCIe 5.0 NVMe M.2 4TB FROZR | SSD 499.90€ Price € 499…" at bounding box center [924, 338] width 382 height 134
click at [844, 394] on input "499.9" at bounding box center [840, 383] width 151 height 29
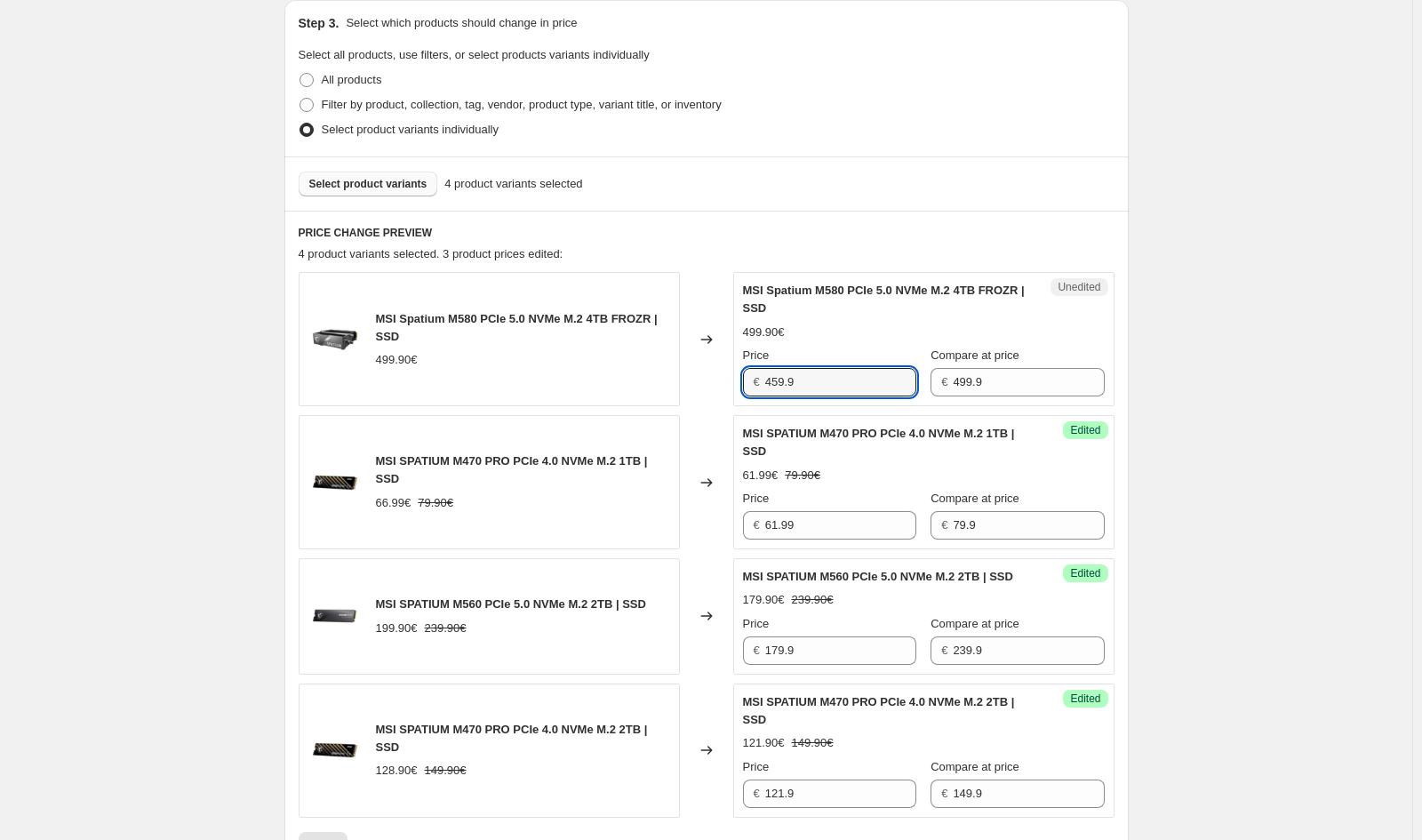
type input "459.9"
click at [192, 177] on div "Create new price [MEDICAL_DATA]. This page is ready Create new price [MEDICAL_D…" at bounding box center [706, 333] width 1413 height 1627
click at [419, 196] on button "Select product variants" at bounding box center [368, 184] width 140 height 25
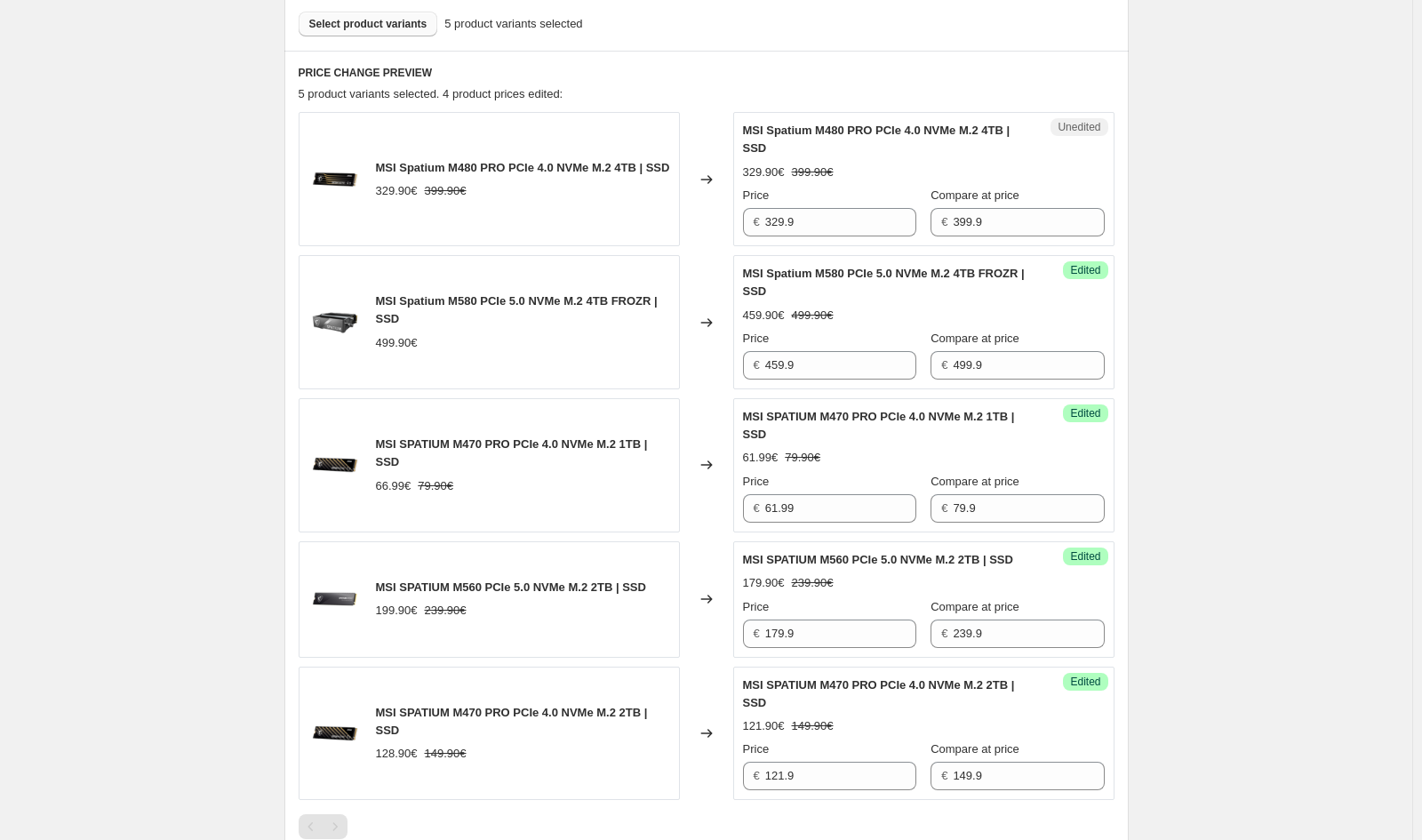
scroll to position [747, 0]
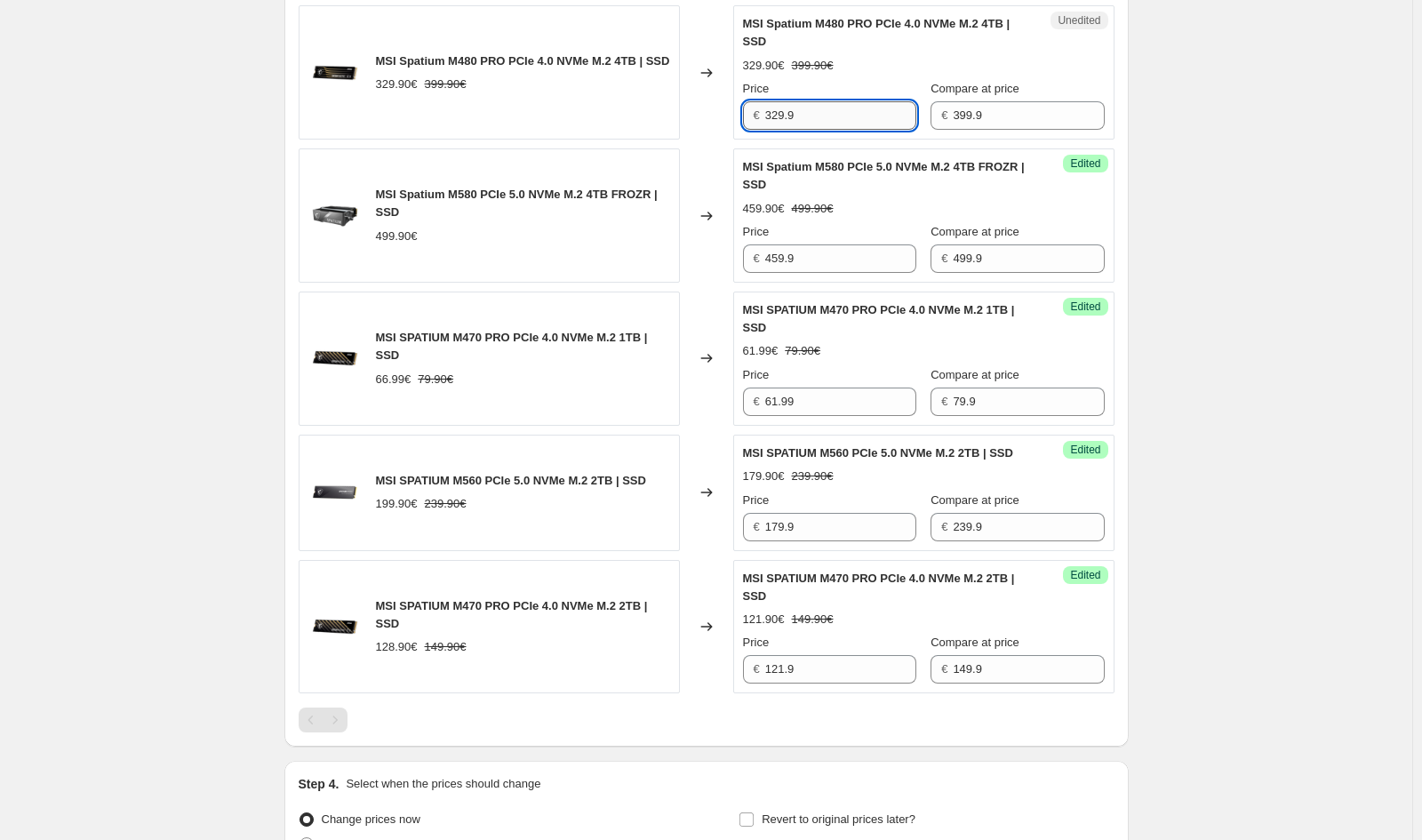
click at [830, 115] on input "329.9" at bounding box center [840, 115] width 151 height 29
click at [830, 122] on input "329.9" at bounding box center [840, 115] width 151 height 29
type input "304.9"
drag, startPoint x: 1330, startPoint y: 226, endPoint x: 959, endPoint y: 85, distance: 396.9
click at [1332, 224] on div "Create new price [MEDICAL_DATA]. This page is ready Create new price [MEDICAL_D…" at bounding box center [706, 137] width 1413 height 1769
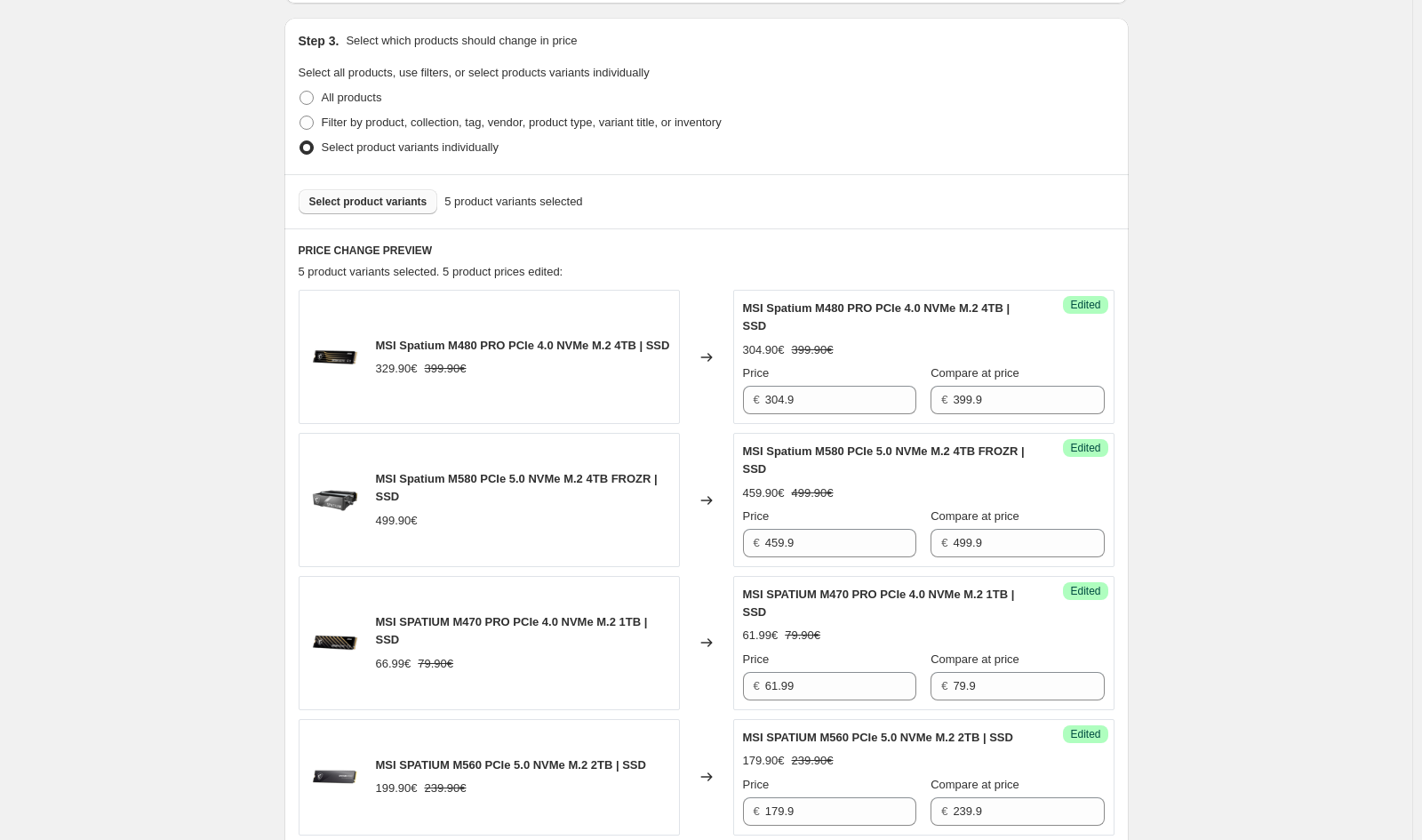
scroll to position [392, 0]
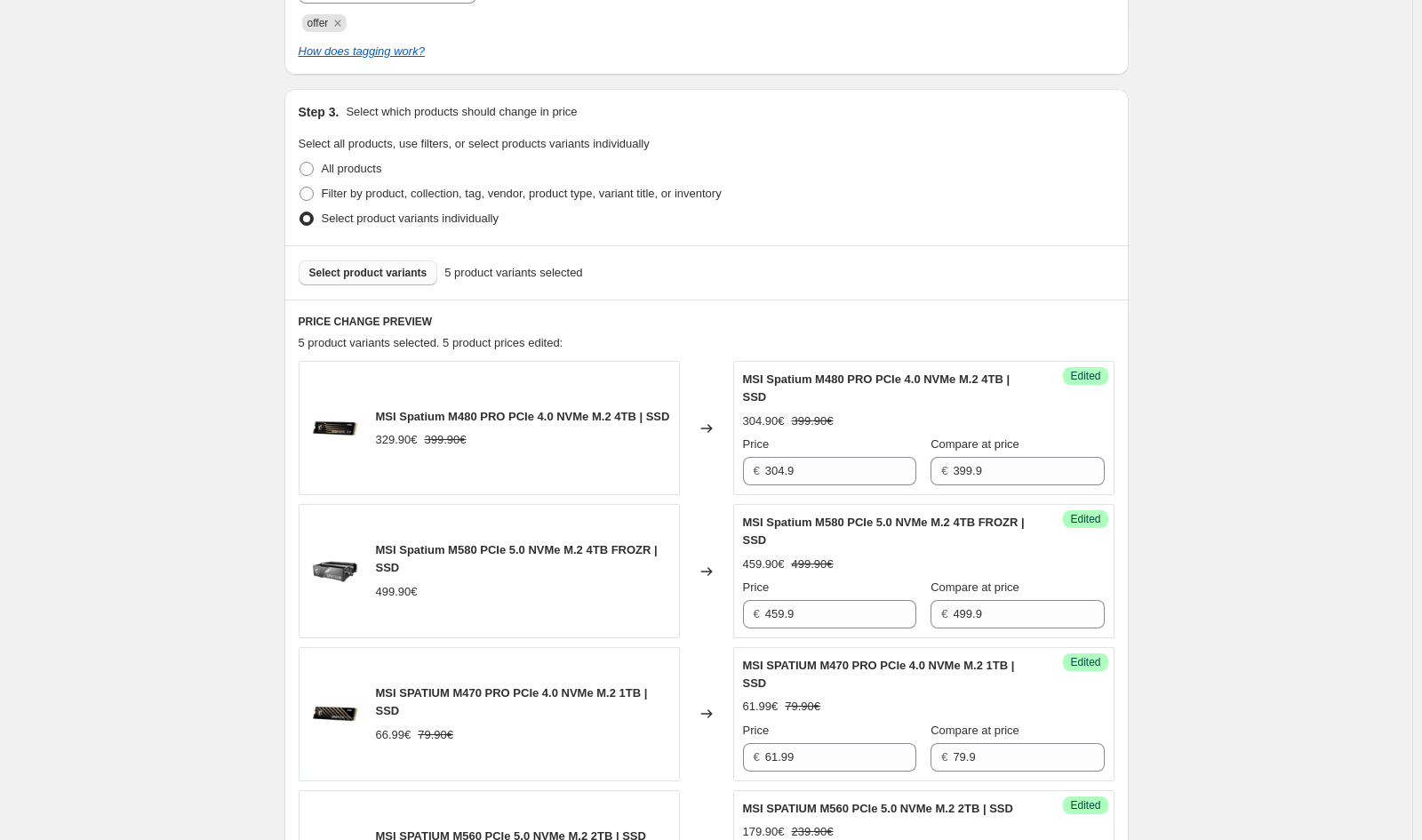
click at [373, 276] on span "Select product variants" at bounding box center [368, 273] width 118 height 14
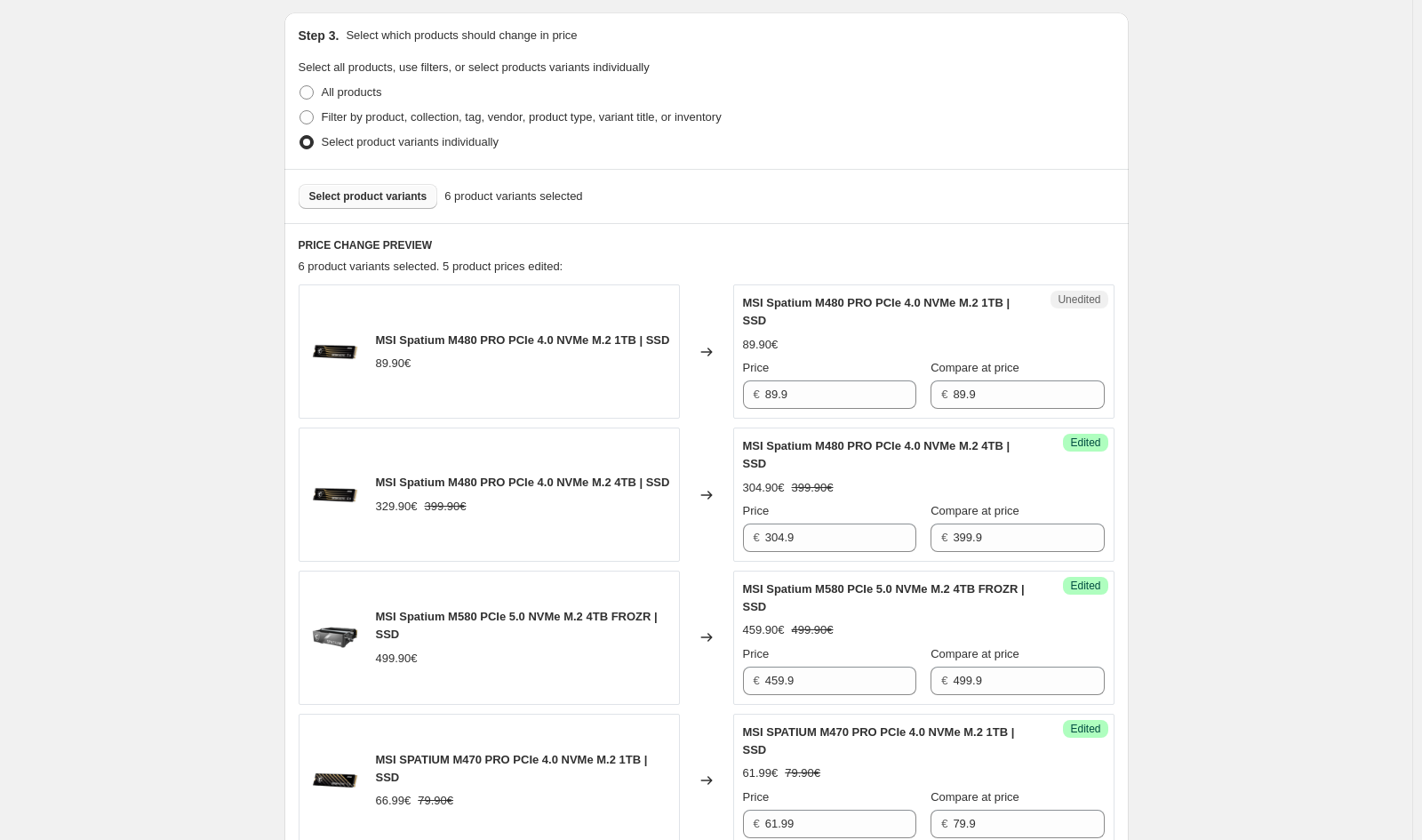
scroll to position [569, 0]
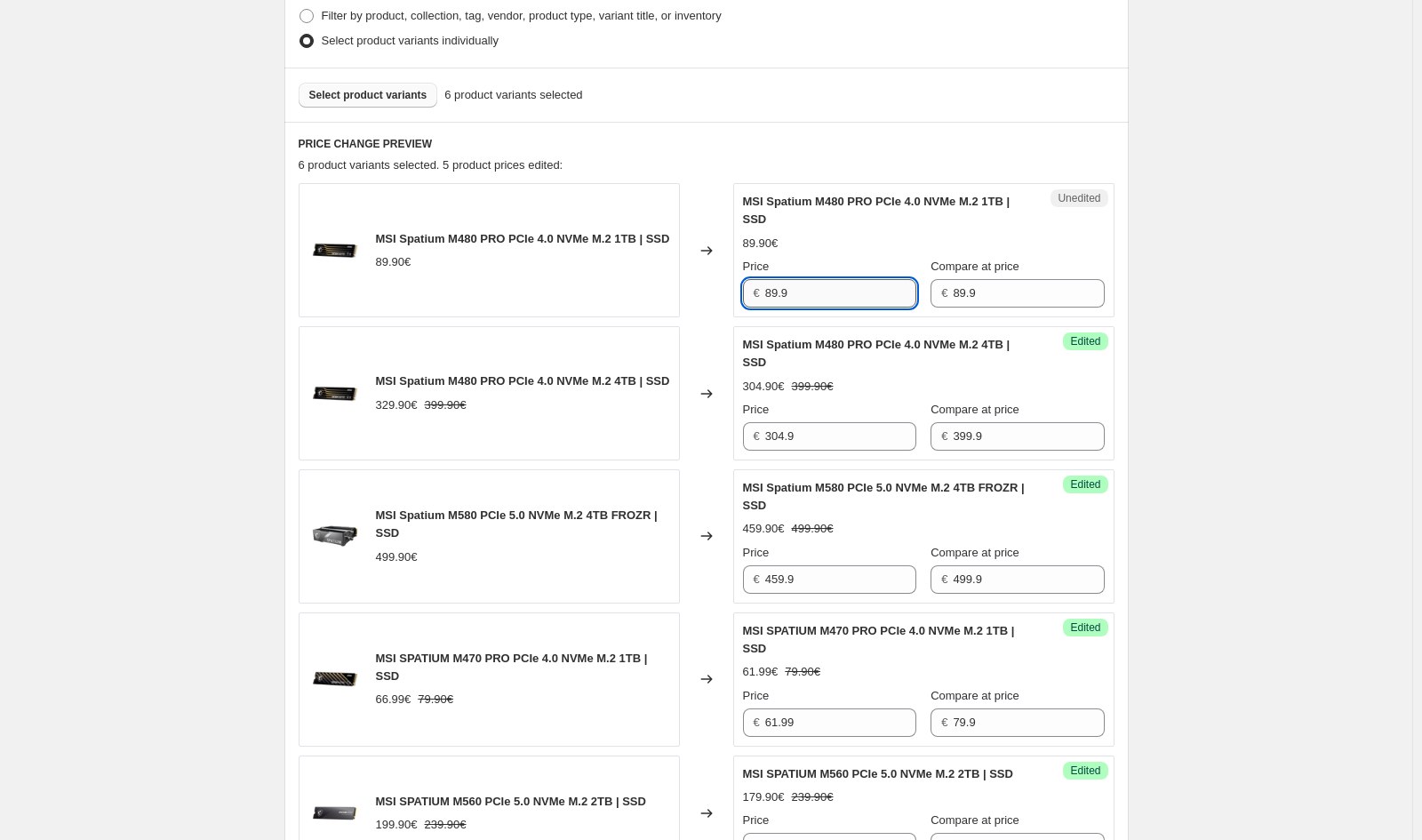
click at [823, 291] on input "89.9" at bounding box center [840, 293] width 151 height 29
type input "84.9"
click at [1332, 222] on div "Create new price [MEDICAL_DATA]. This page is ready Create new price [MEDICAL_D…" at bounding box center [706, 386] width 1413 height 1912
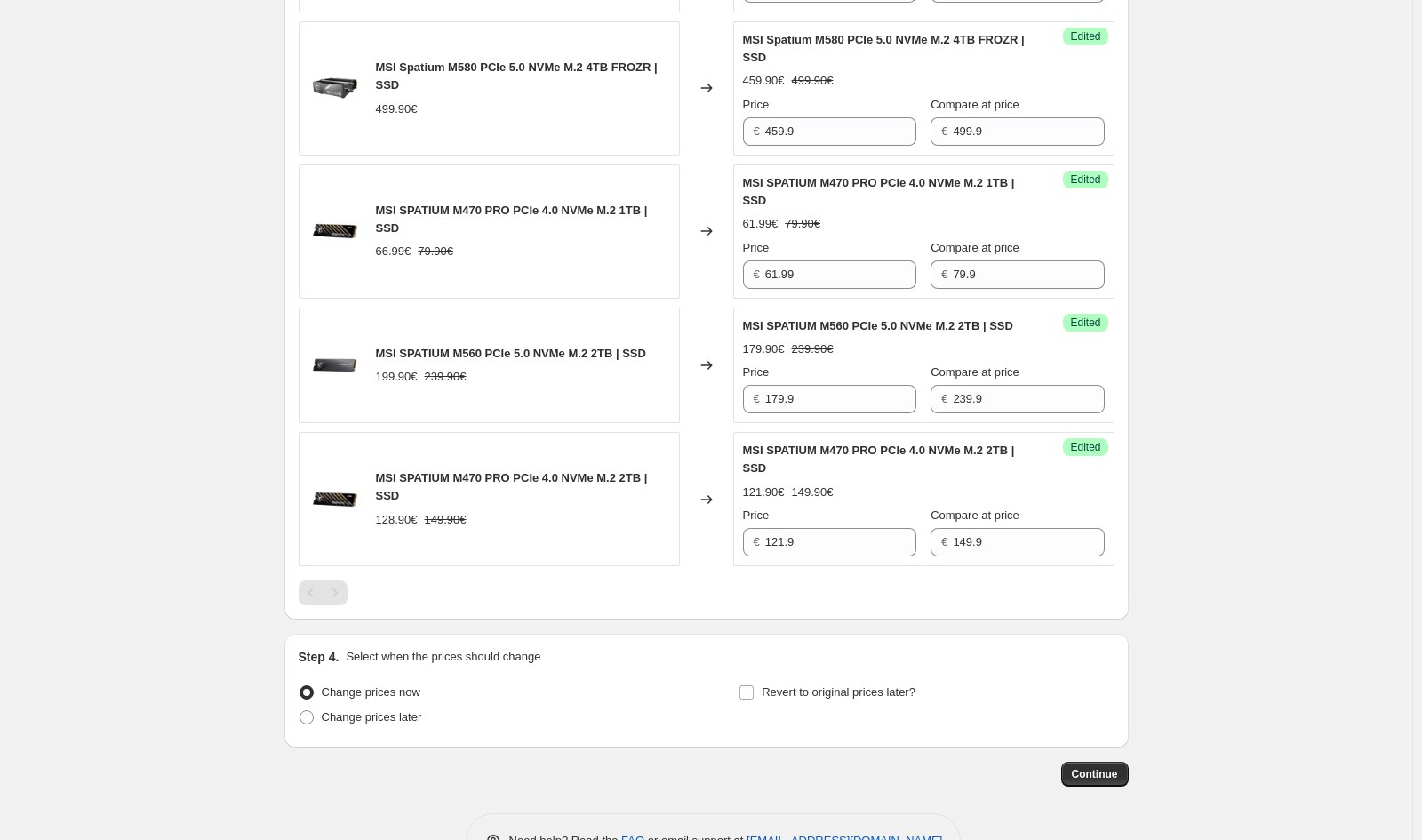
scroll to position [1085, 0]
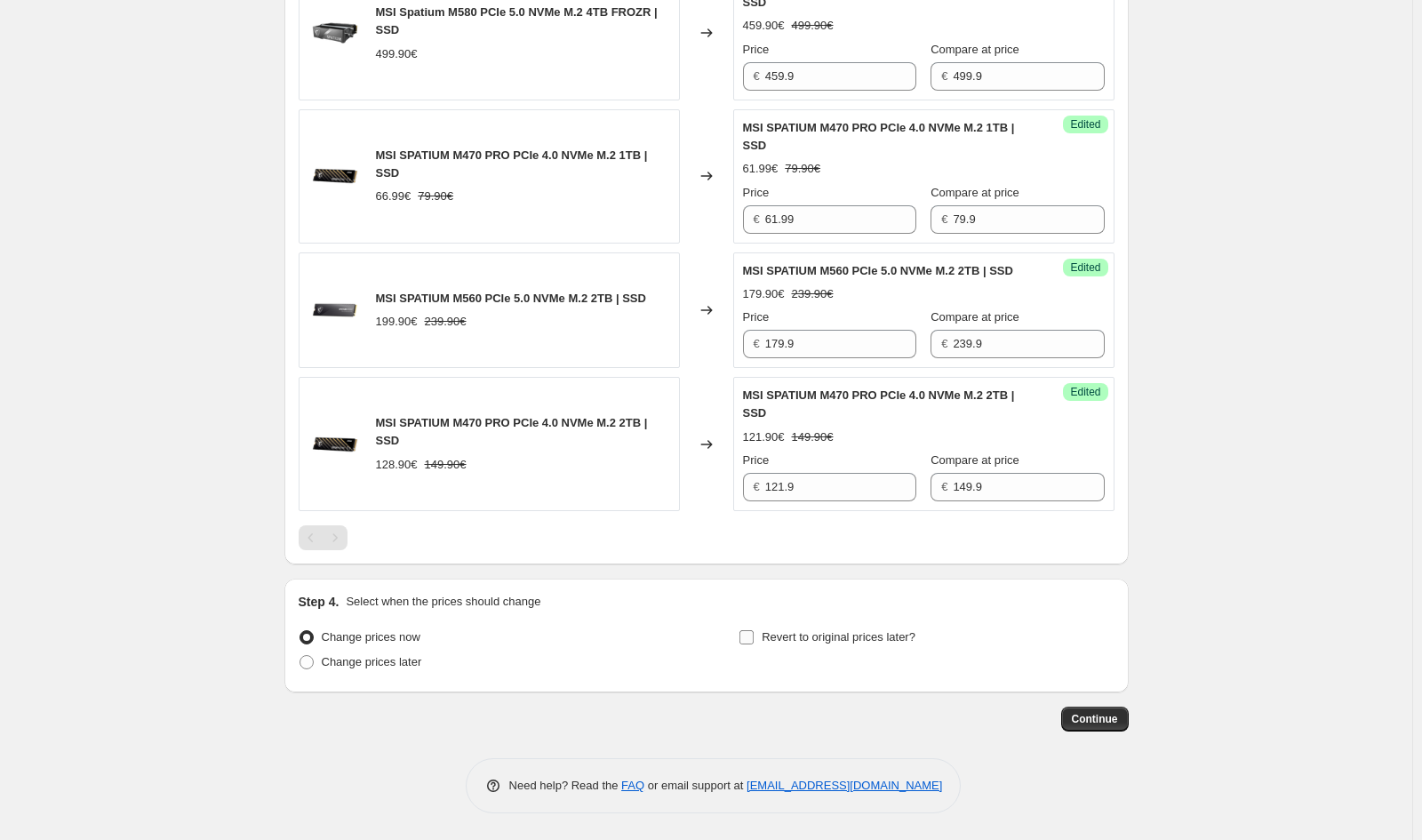
click at [795, 631] on span "Revert to original prices later?" at bounding box center [838, 637] width 153 height 14
click at [815, 632] on span "Revert to original prices later?" at bounding box center [838, 637] width 153 height 14
click at [753, 632] on input "Revert to original prices later?" at bounding box center [747, 638] width 14 height 14
checkbox input "true"
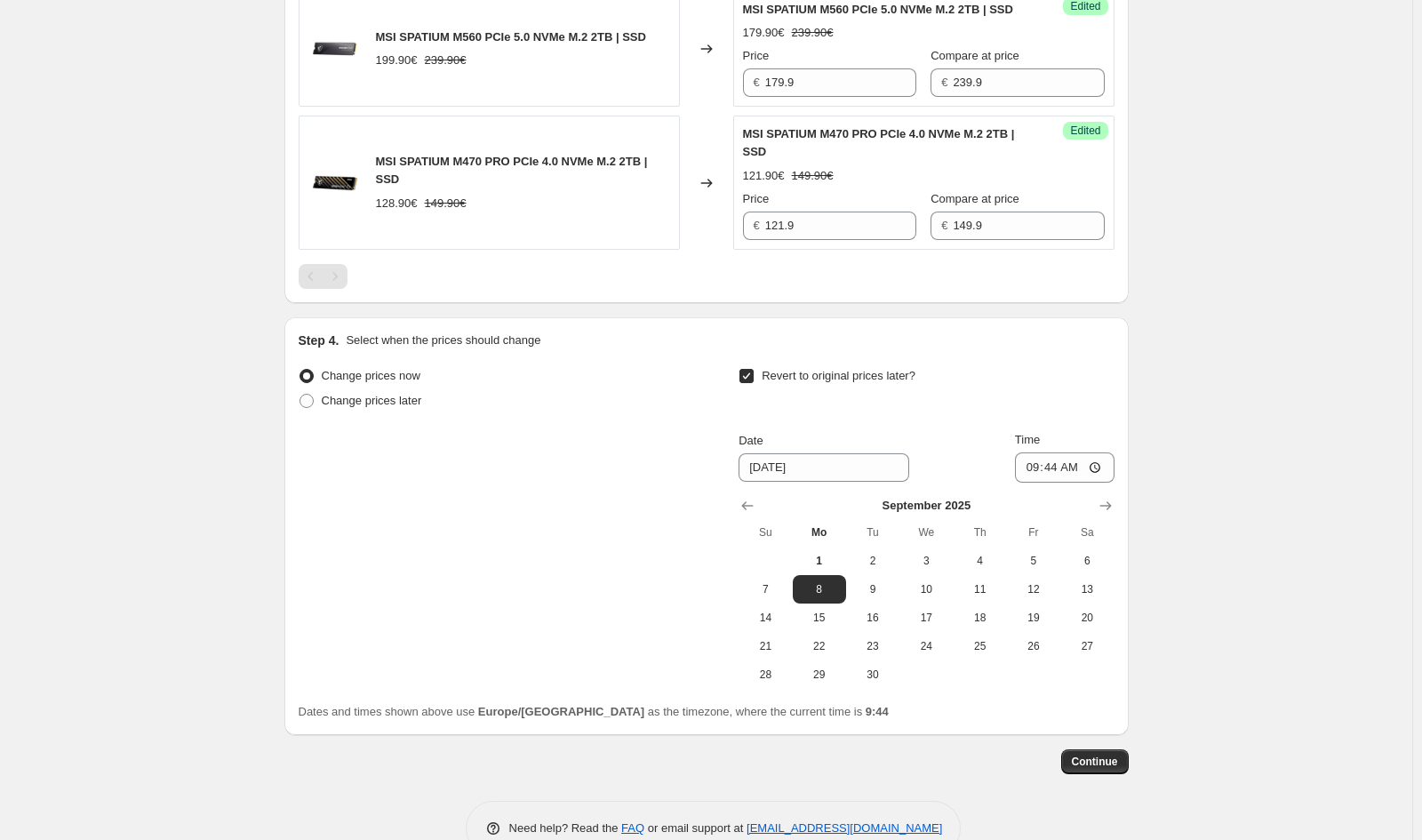
scroll to position [1389, 0]
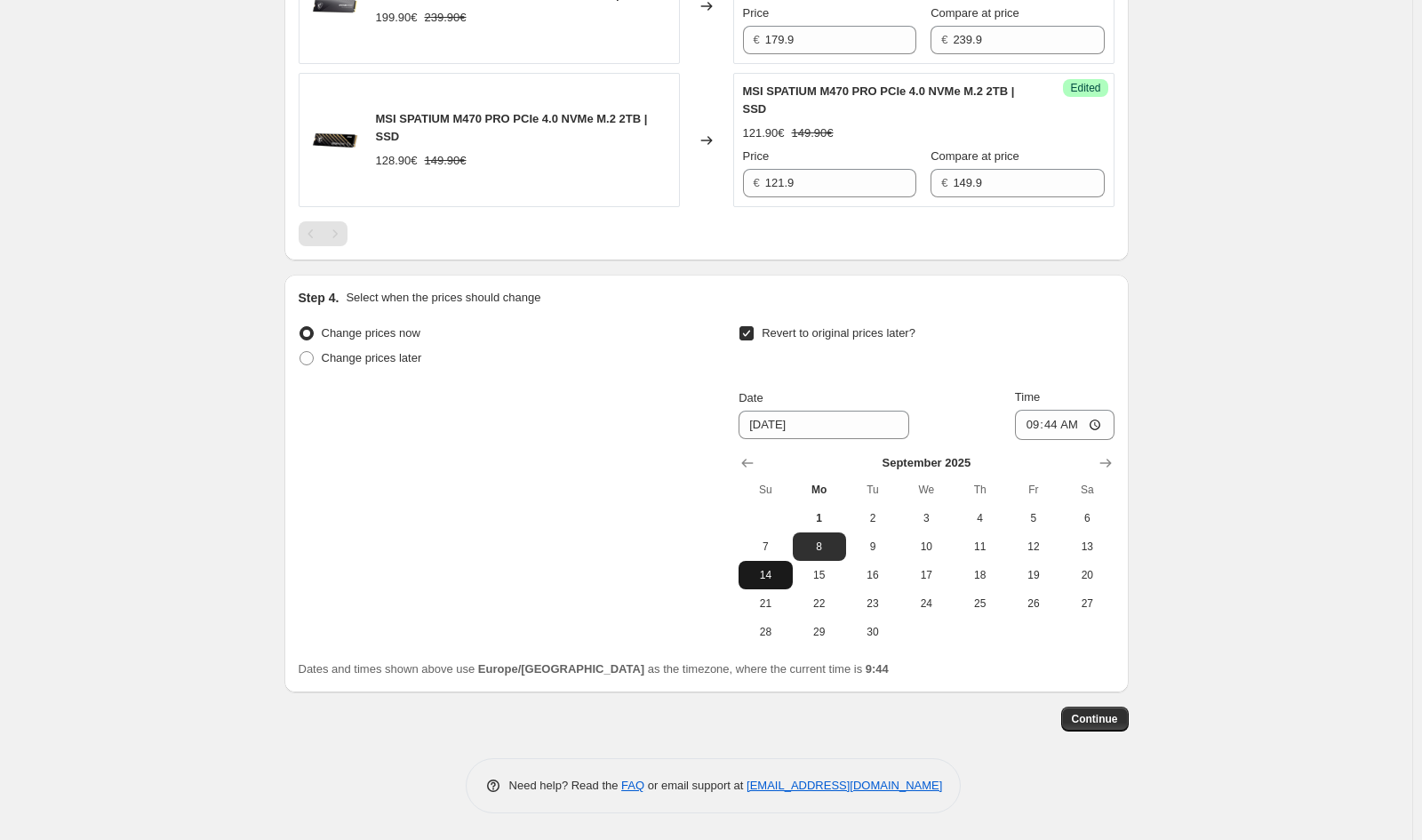
click at [779, 580] on span "14" at bounding box center [765, 576] width 39 height 14
type input "[DATE]"
click at [1054, 432] on input "09:44" at bounding box center [1065, 424] width 99 height 30
type input "23:59"
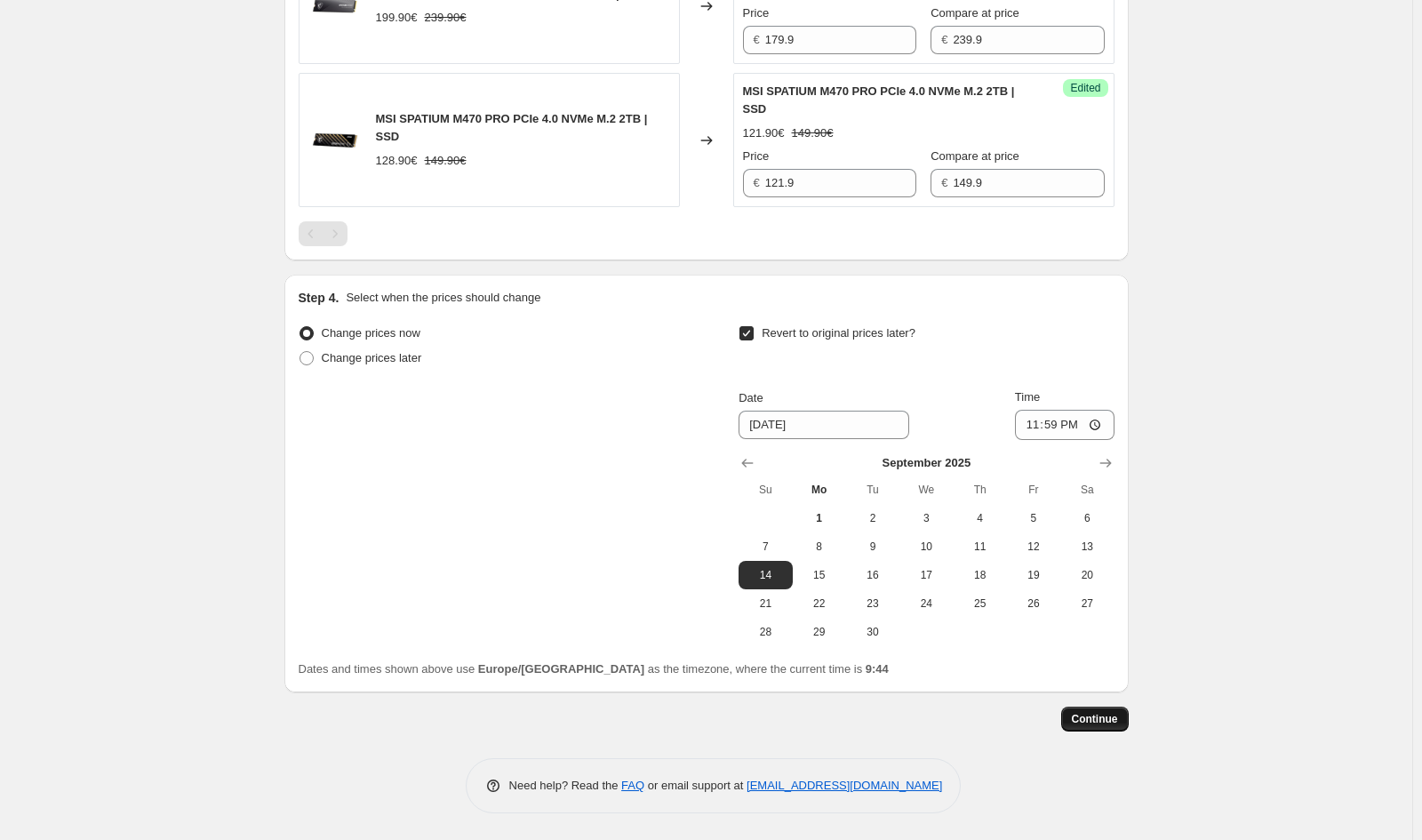
click at [1115, 717] on span "Continue" at bounding box center [1094, 719] width 46 height 14
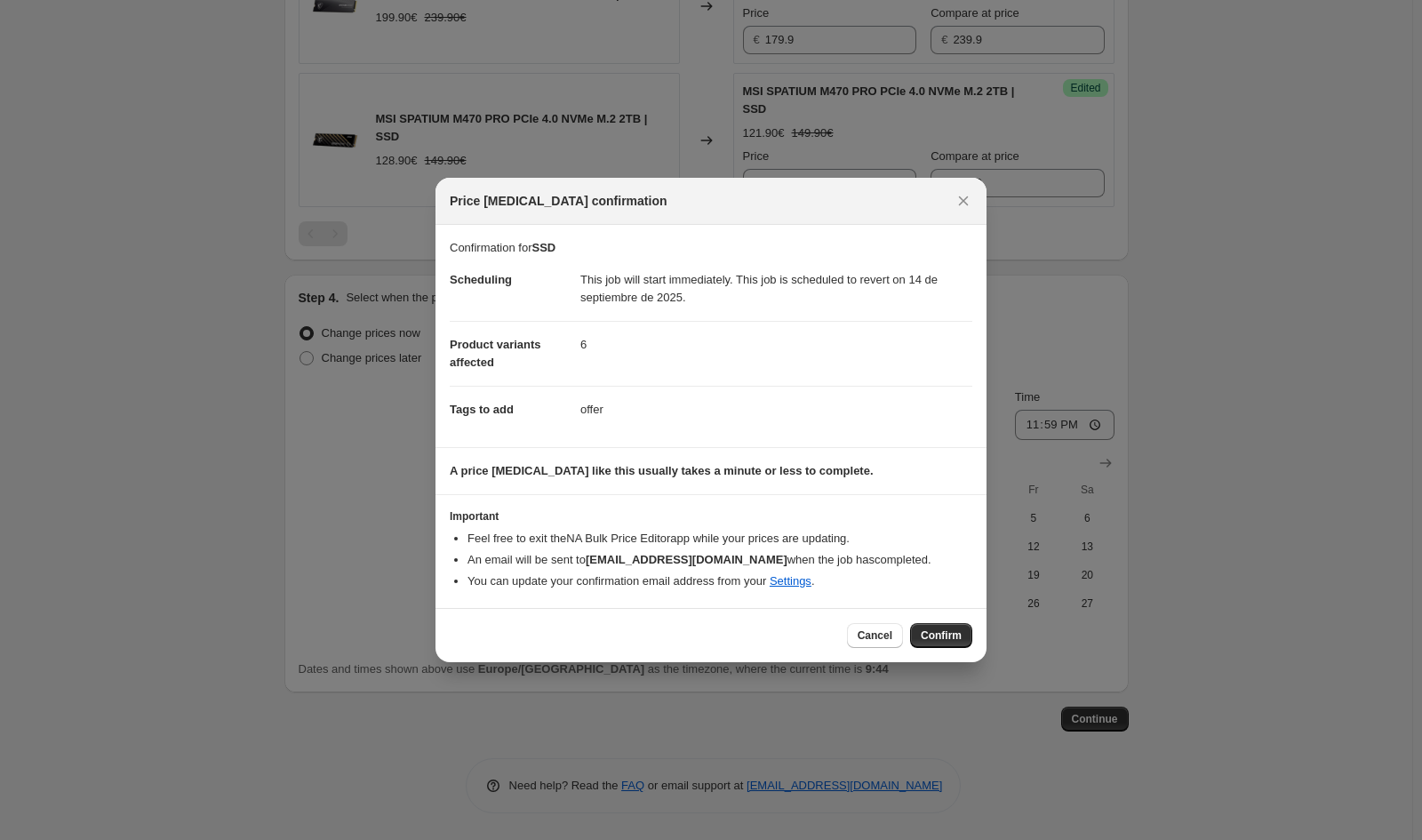
click at [934, 651] on div "Cancel Confirm" at bounding box center [711, 635] width 551 height 54
click at [940, 635] on span "Confirm" at bounding box center [941, 636] width 41 height 14
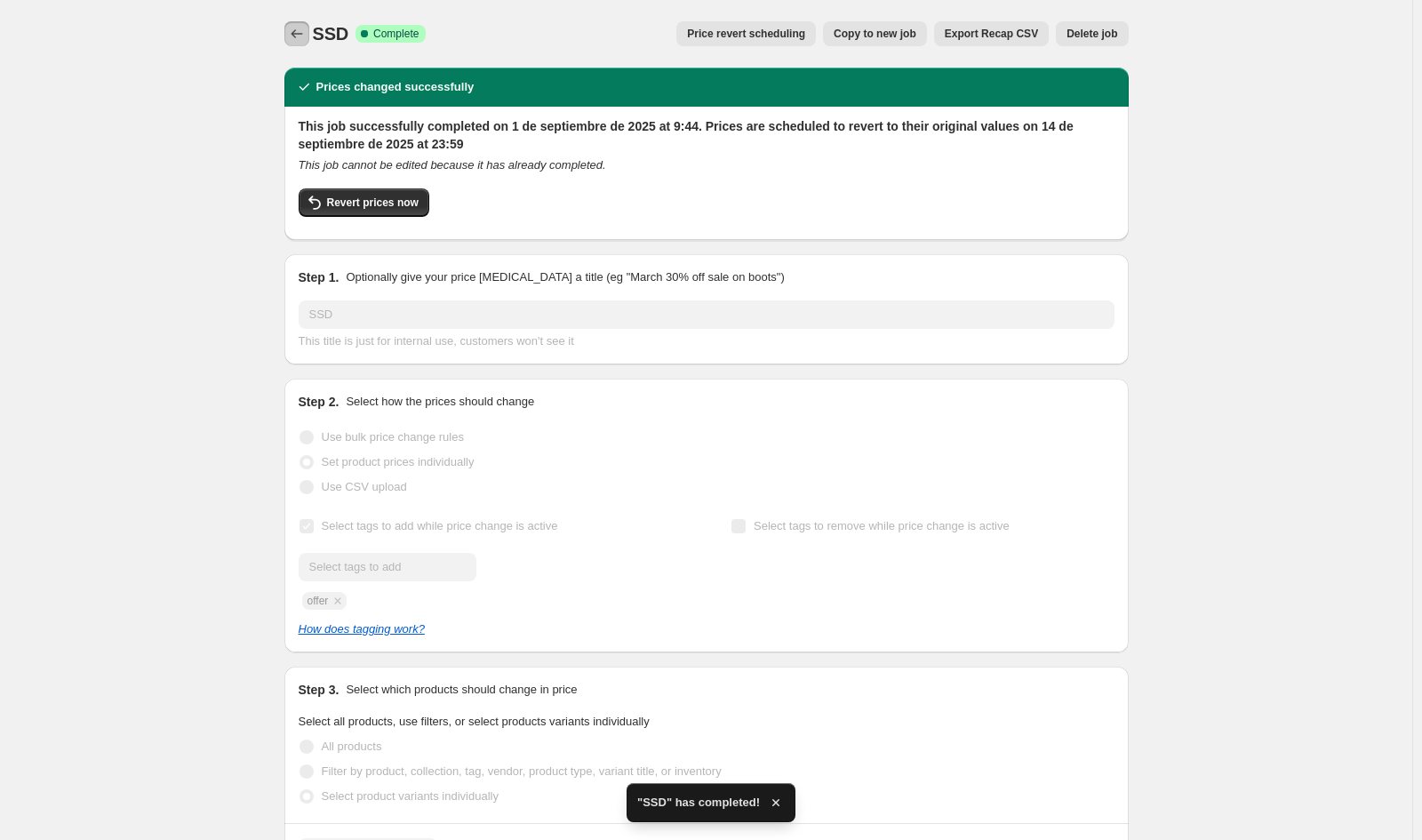
click at [292, 28] on icon "Price change jobs" at bounding box center [297, 34] width 18 height 18
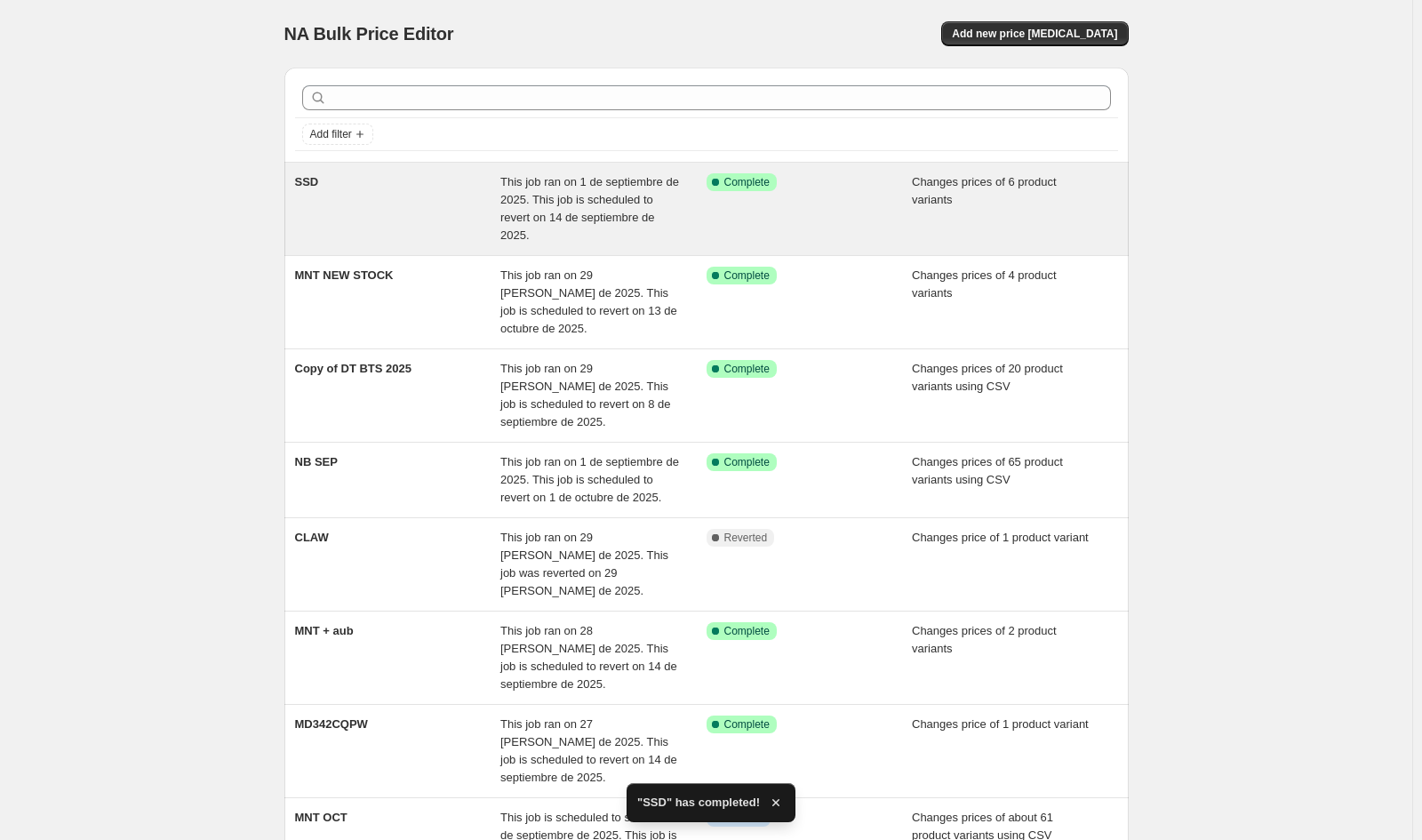
click at [411, 202] on div "SSD" at bounding box center [398, 208] width 207 height 71
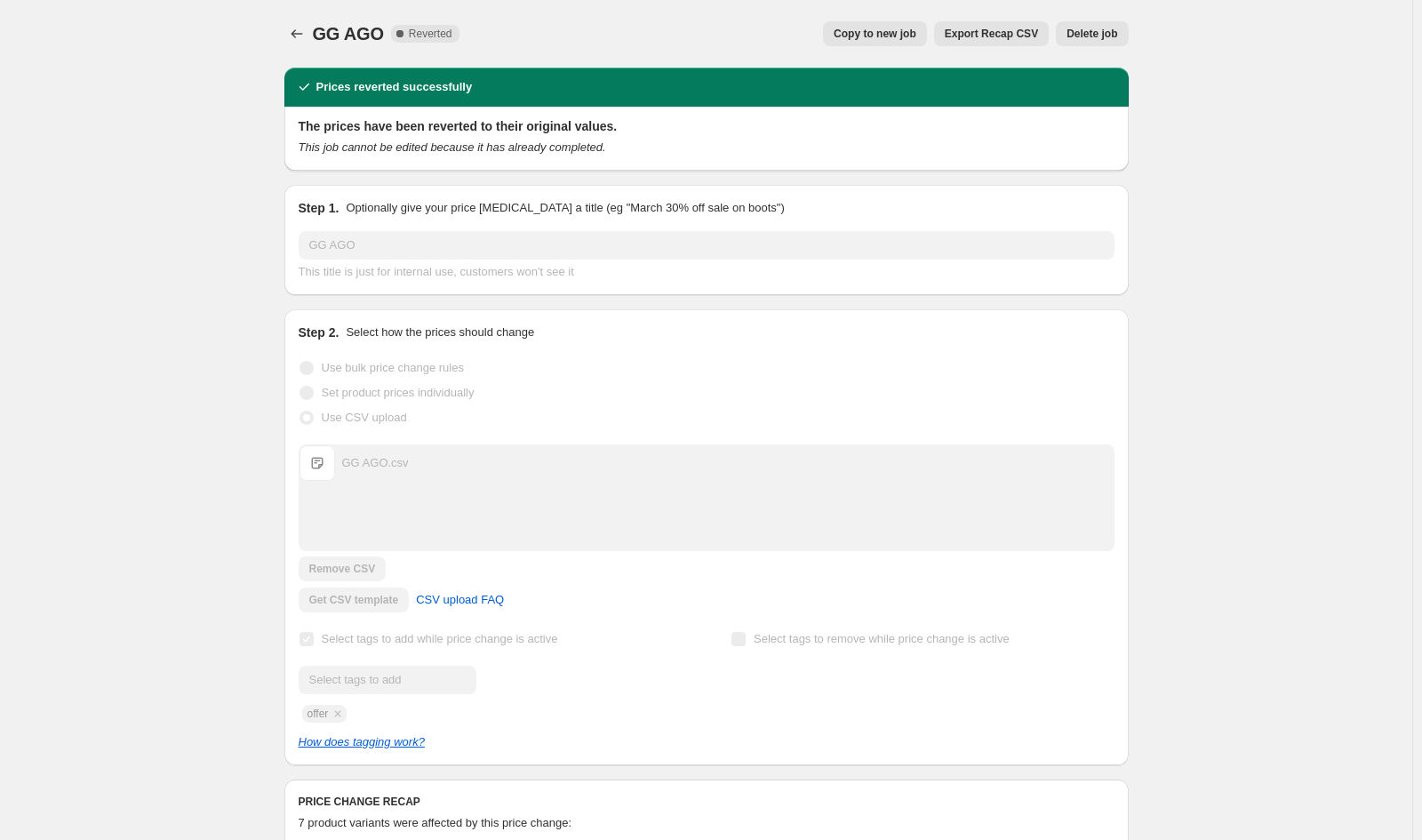
click at [900, 40] on span "Copy to new job" at bounding box center [875, 34] width 83 height 14
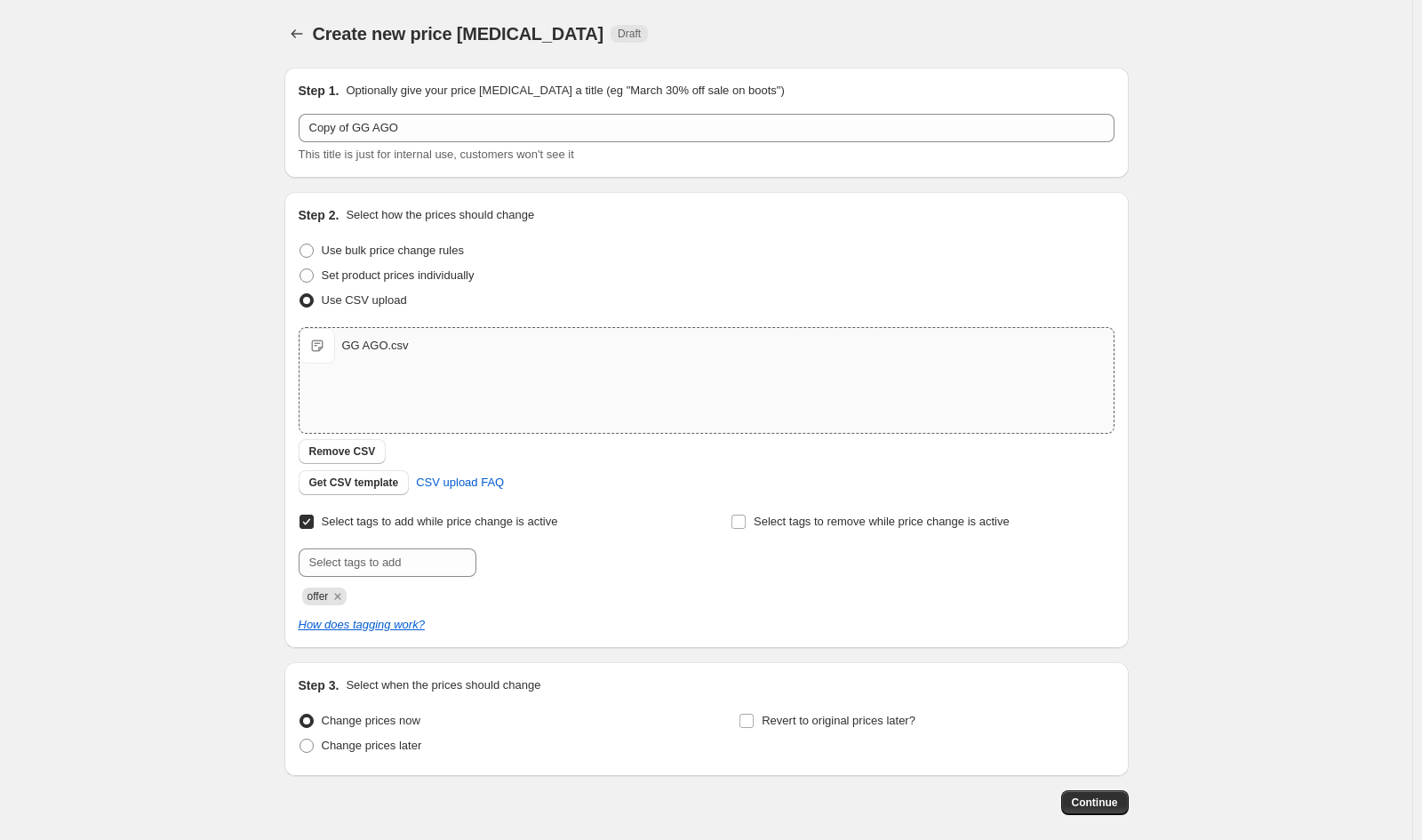
scroll to position [82, 0]
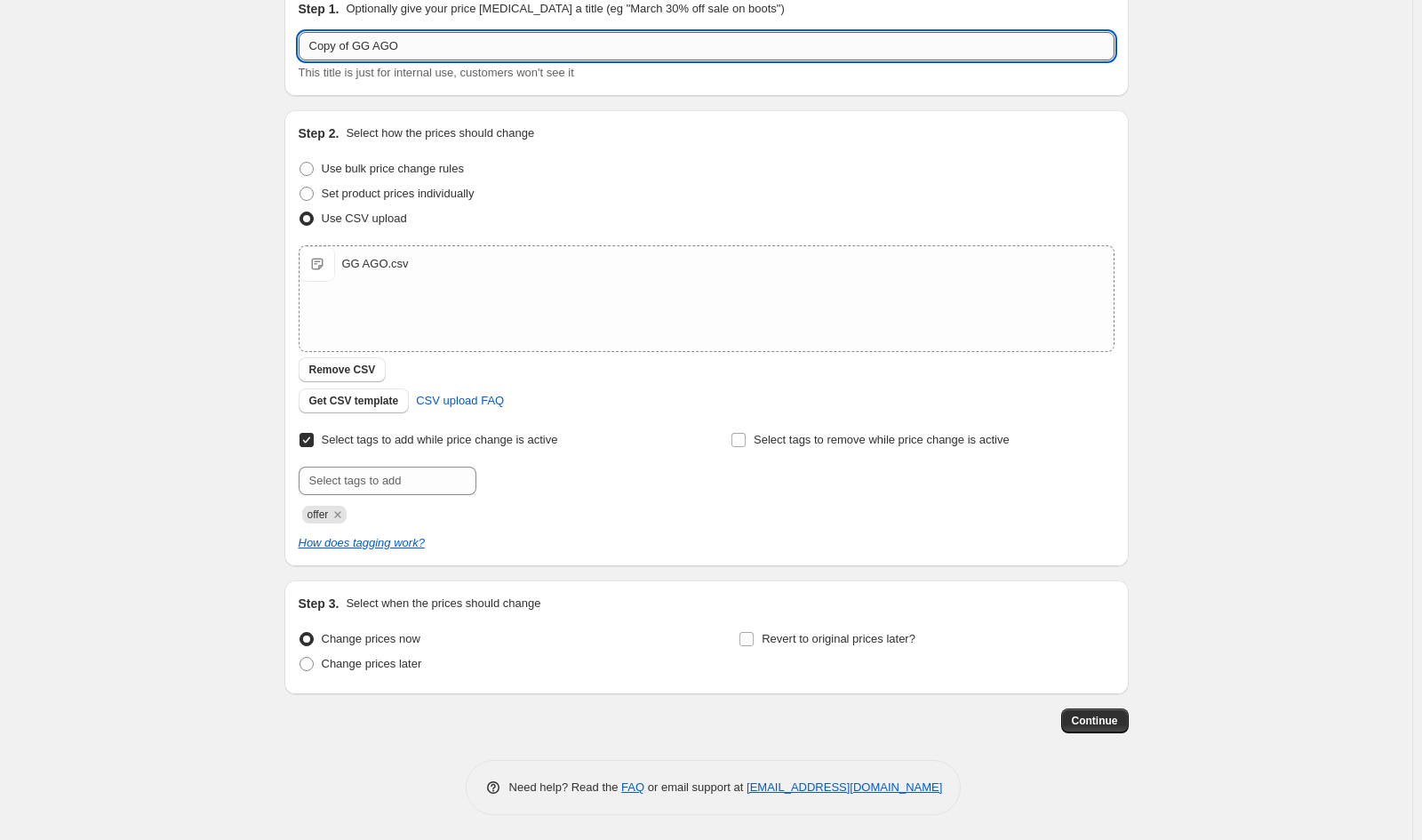
drag, startPoint x: 374, startPoint y: 43, endPoint x: 508, endPoint y: 57, distance: 134.7
click at [508, 57] on input "Copy of GG AGO" at bounding box center [706, 46] width 816 height 29
type input "Copy of GG"
click at [832, 632] on span "Revert to original prices later?" at bounding box center [838, 639] width 153 height 14
click at [753, 632] on input "Revert to original prices later?" at bounding box center [747, 640] width 14 height 14
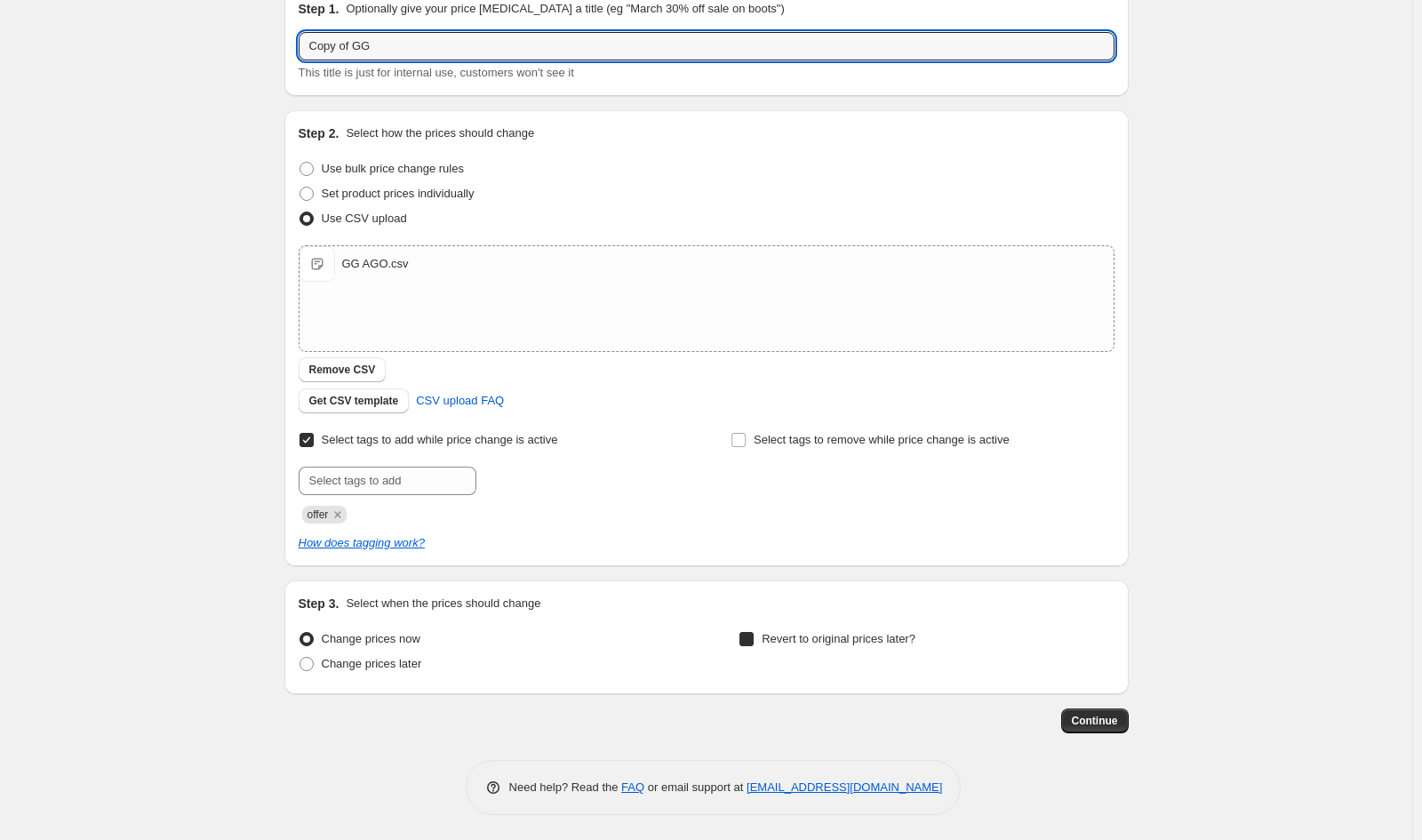
checkbox input "true"
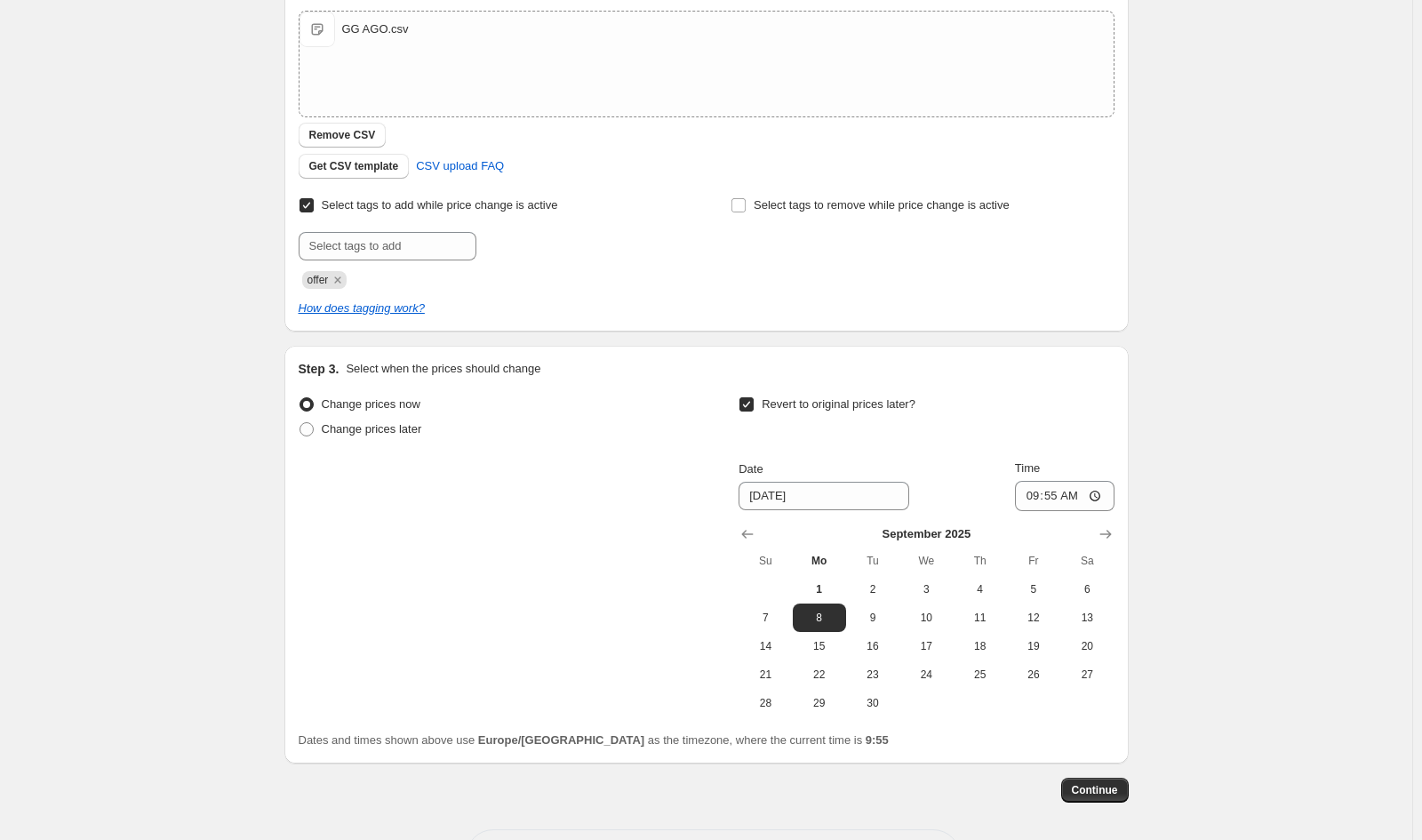
scroll to position [386, 0]
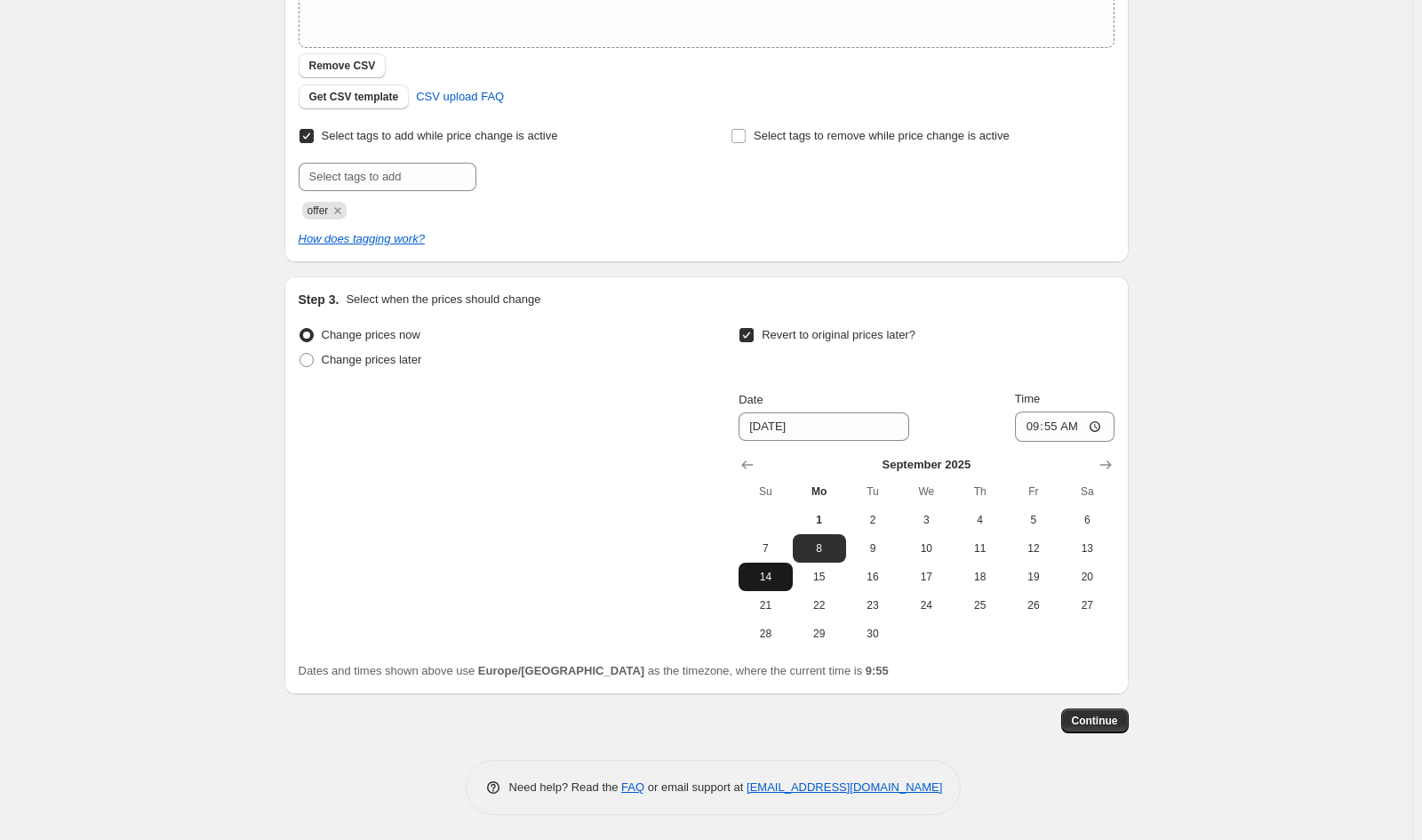
click at [785, 572] on span "14" at bounding box center [765, 577] width 39 height 14
type input "[DATE]"
click at [1049, 427] on input "09:55" at bounding box center [1065, 426] width 99 height 30
type input "23:59"
click at [1113, 723] on span "Continue" at bounding box center [1094, 721] width 46 height 14
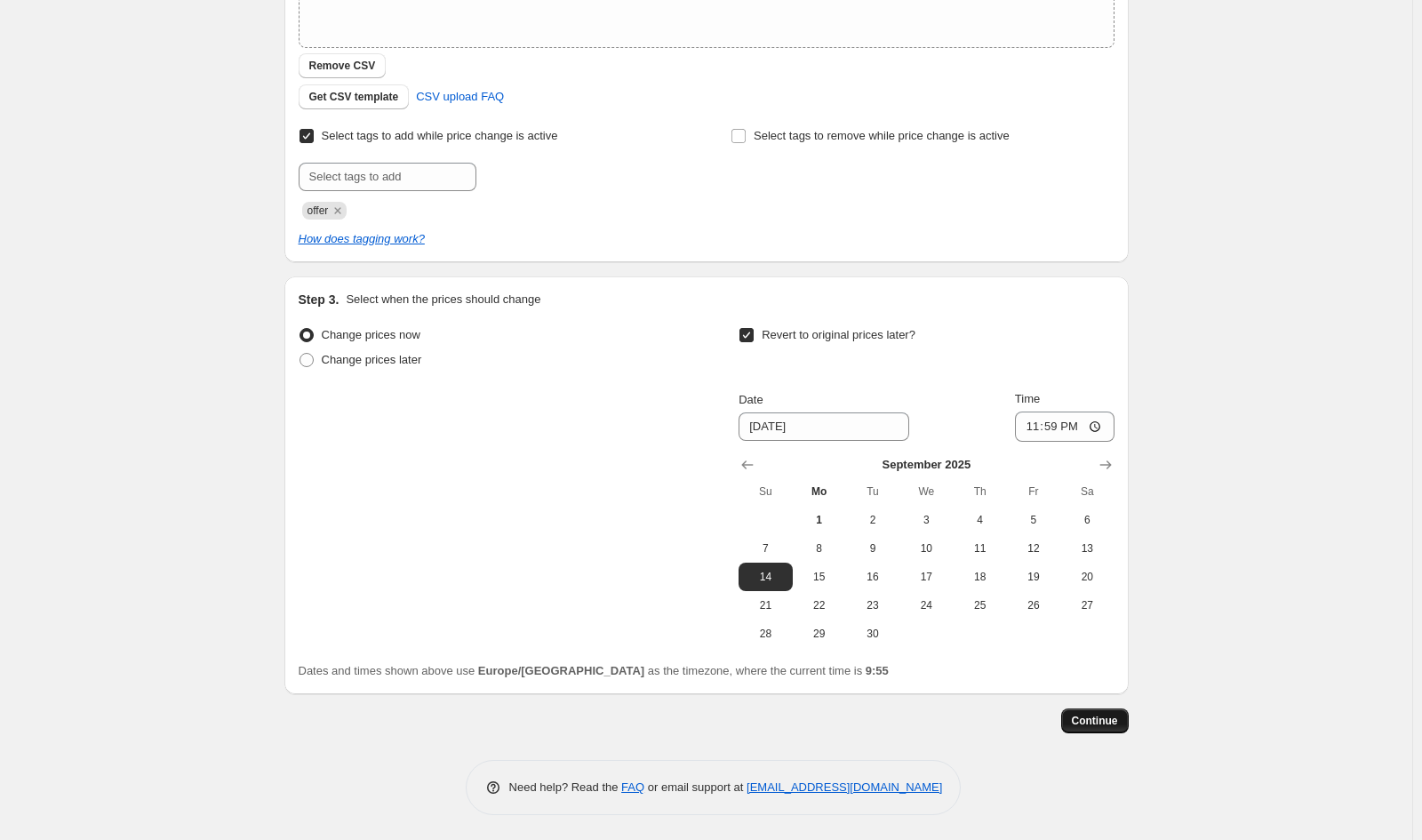
scroll to position [0, 0]
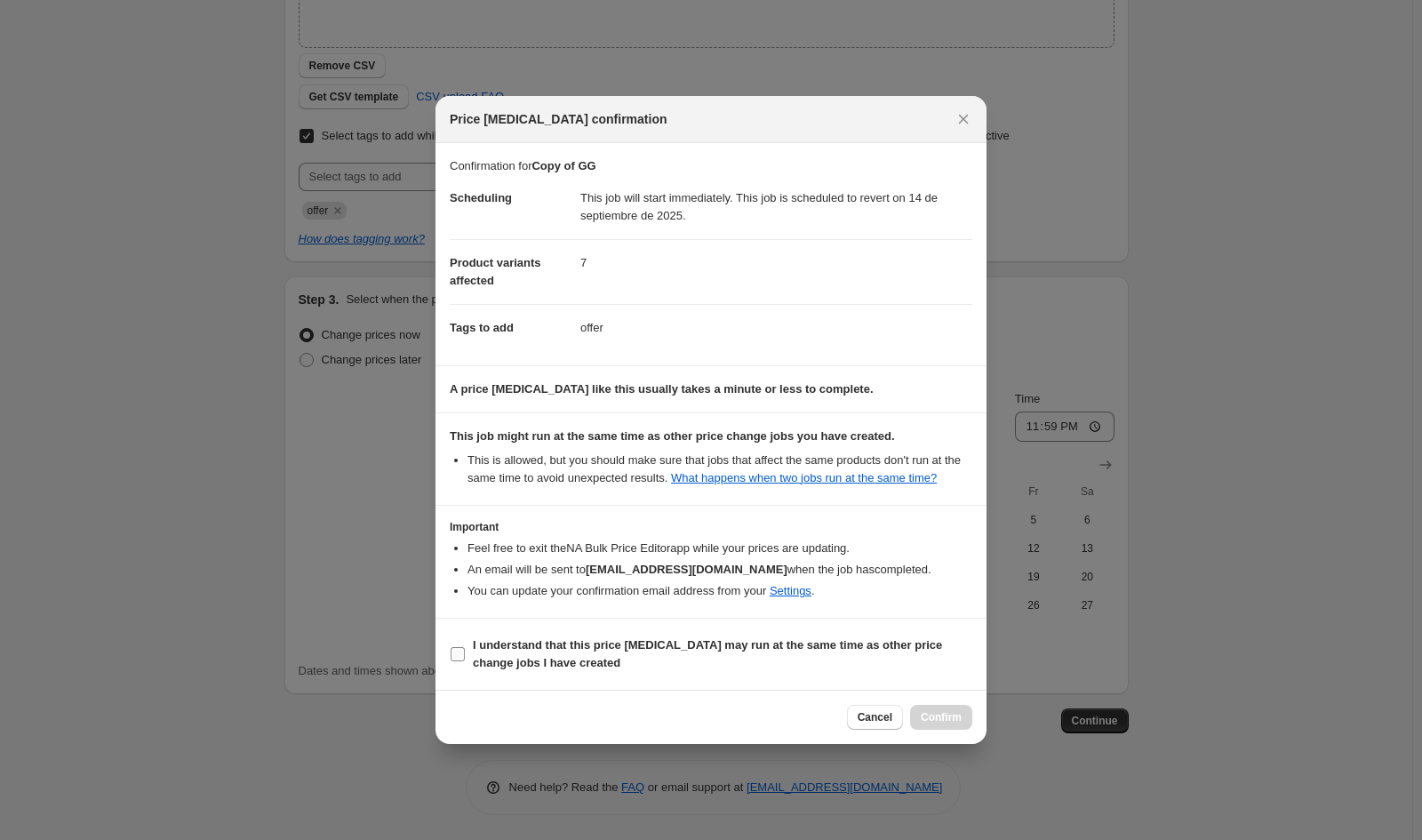
click at [603, 655] on span "I understand that this price change job may run at the same time as other price…" at bounding box center [723, 653] width 500 height 35
click at [465, 655] on input "I understand that this price change job may run at the same time as other price…" at bounding box center [458, 654] width 14 height 14
checkbox input "true"
click at [944, 711] on span "Confirm" at bounding box center [941, 717] width 41 height 14
